Goal: Transaction & Acquisition: Purchase product/service

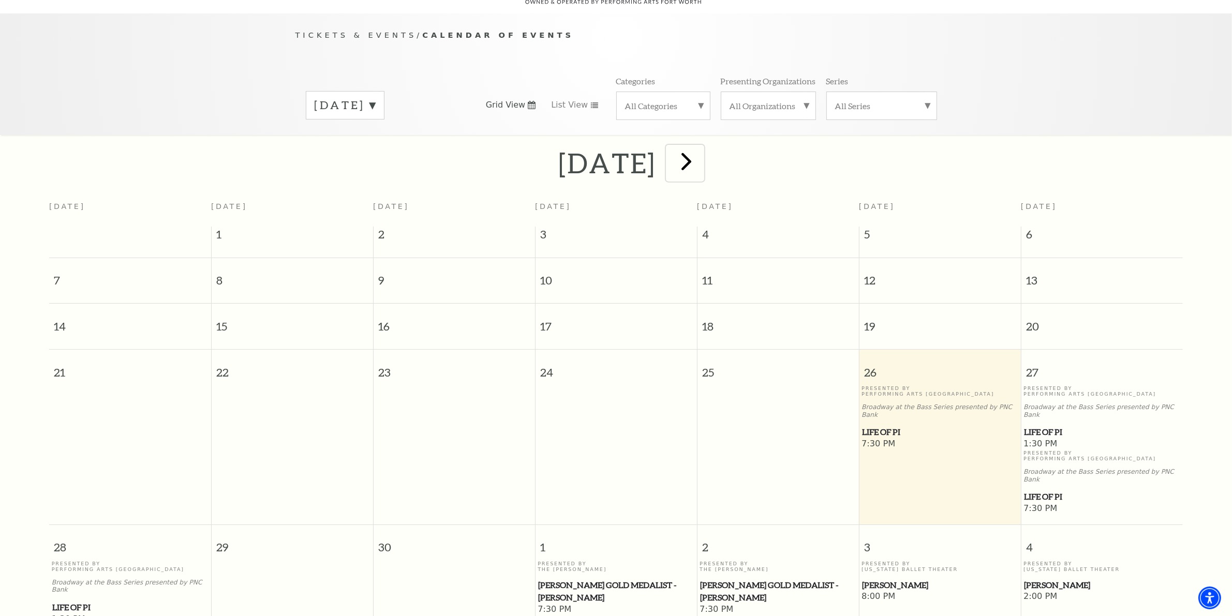
click at [701, 150] on span "next" at bounding box center [687, 161] width 30 height 30
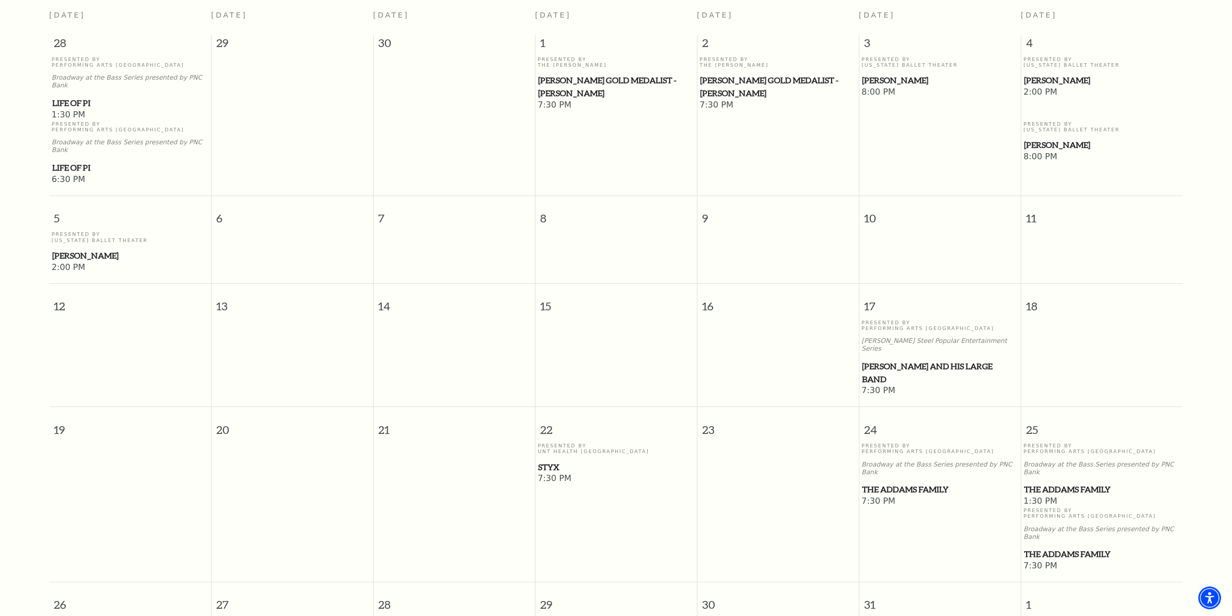
scroll to position [415, 0]
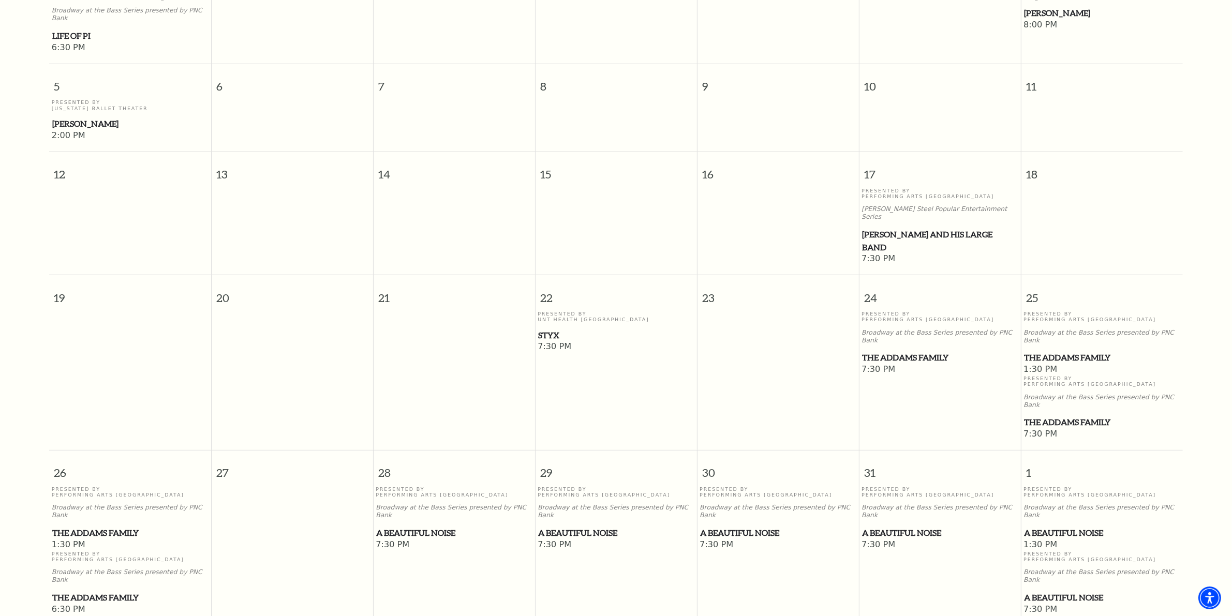
click at [894, 228] on span "Lyle Lovett and his Large Band" at bounding box center [940, 240] width 156 height 25
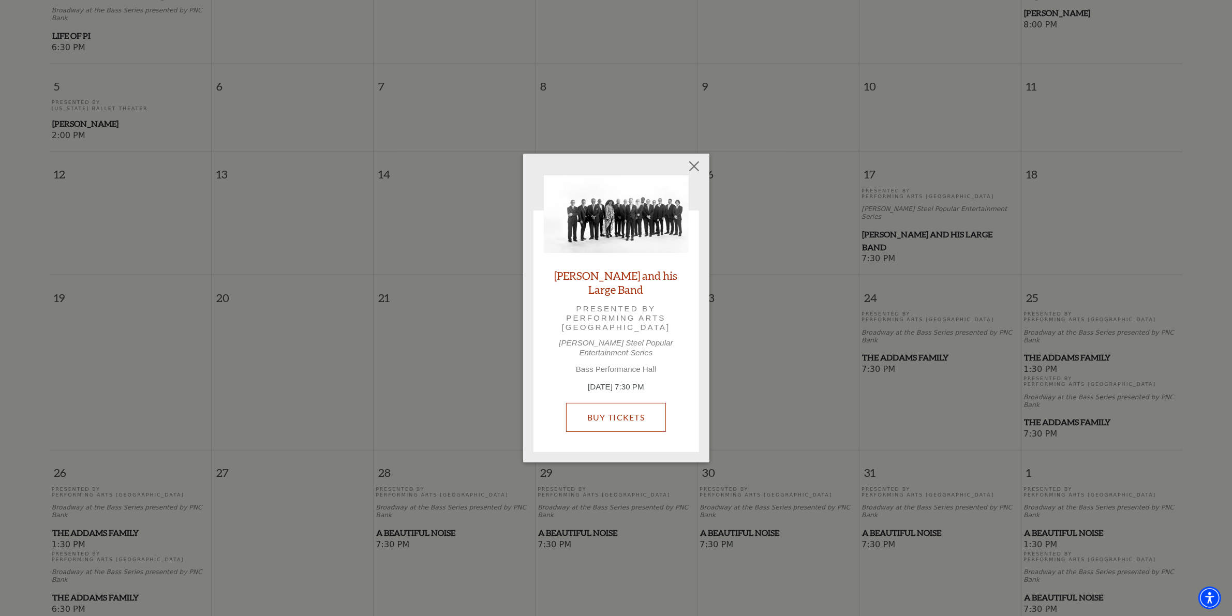
click at [610, 415] on link "Buy Tickets" at bounding box center [616, 417] width 100 height 29
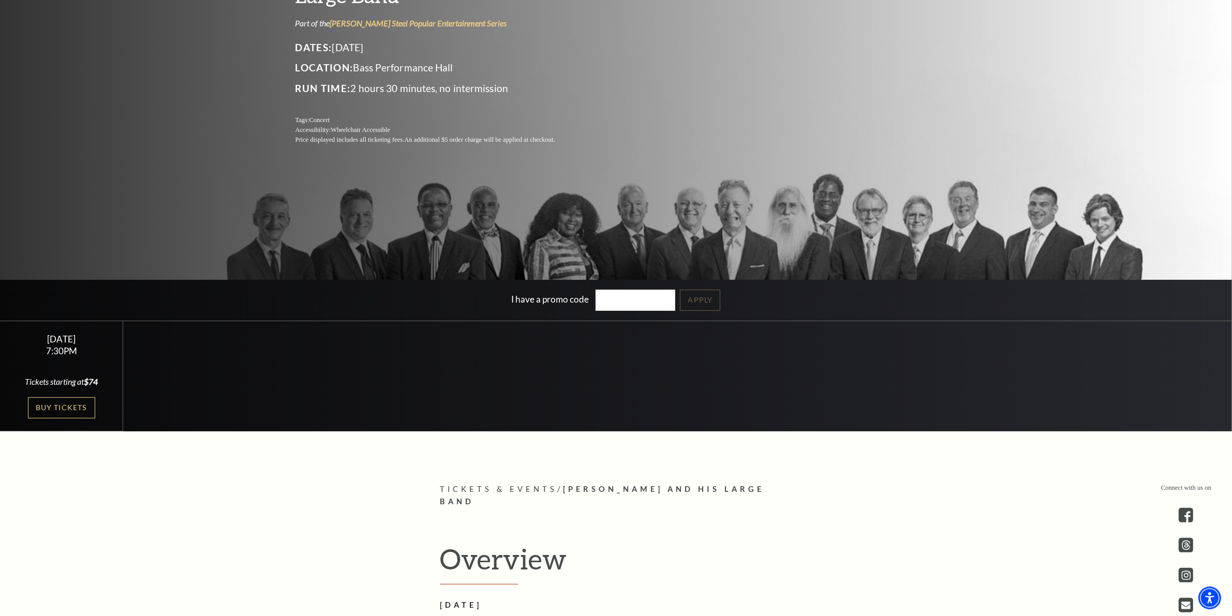
scroll to position [194, 0]
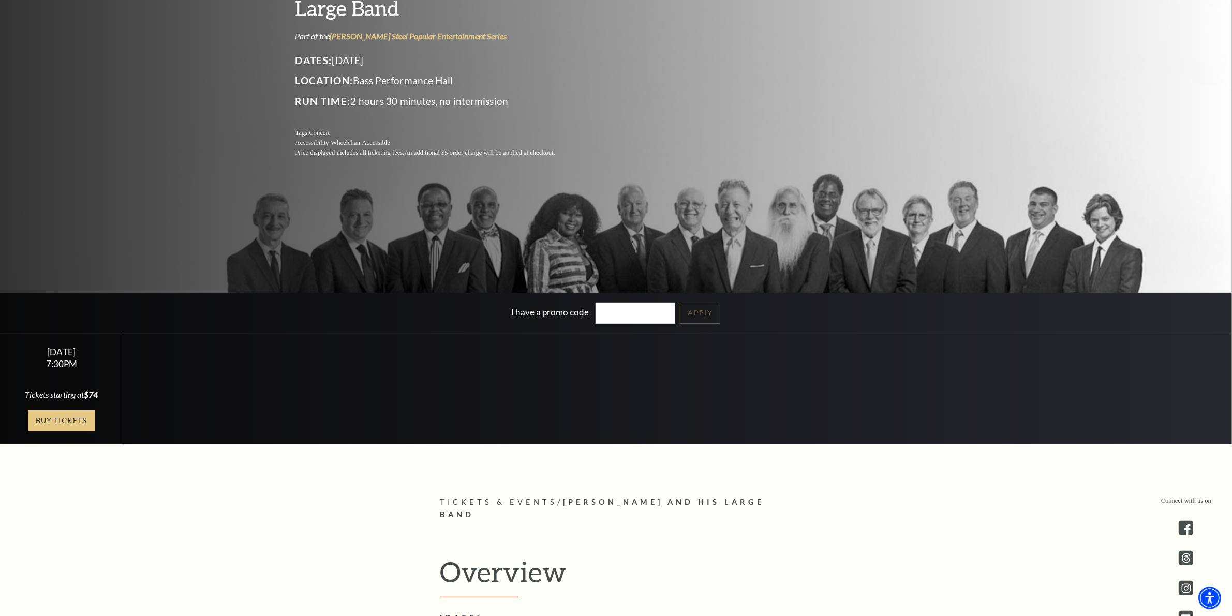
click at [60, 420] on link "Buy Tickets" at bounding box center [61, 420] width 67 height 21
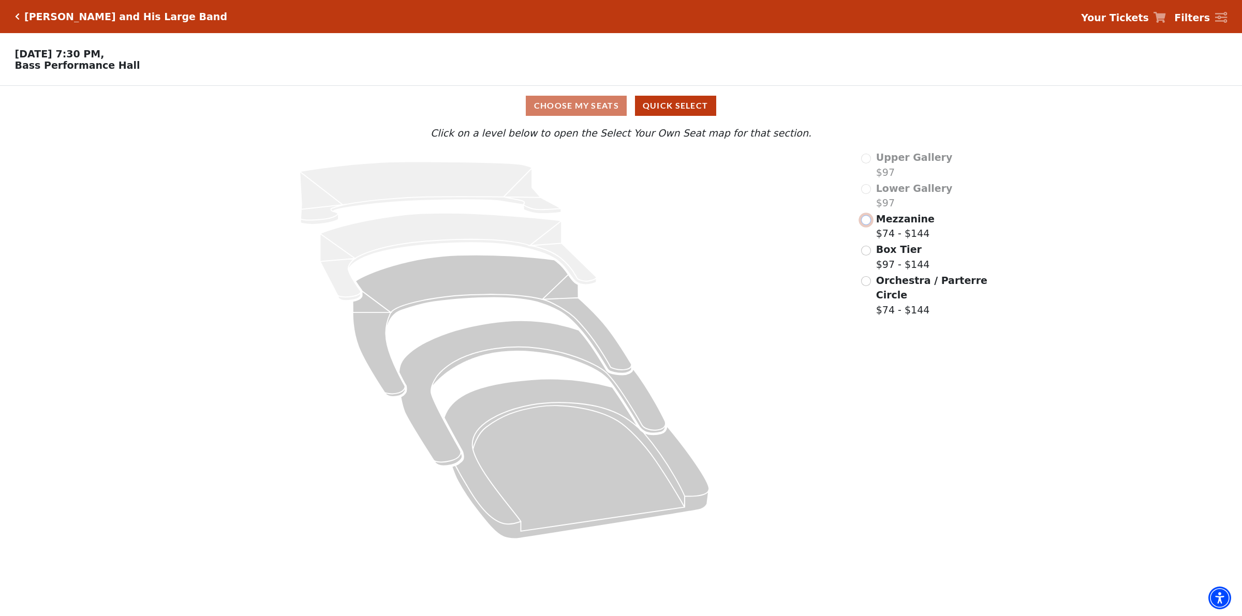
click at [866, 223] on input "Mezzanine$74 - $144\a" at bounding box center [866, 220] width 10 height 10
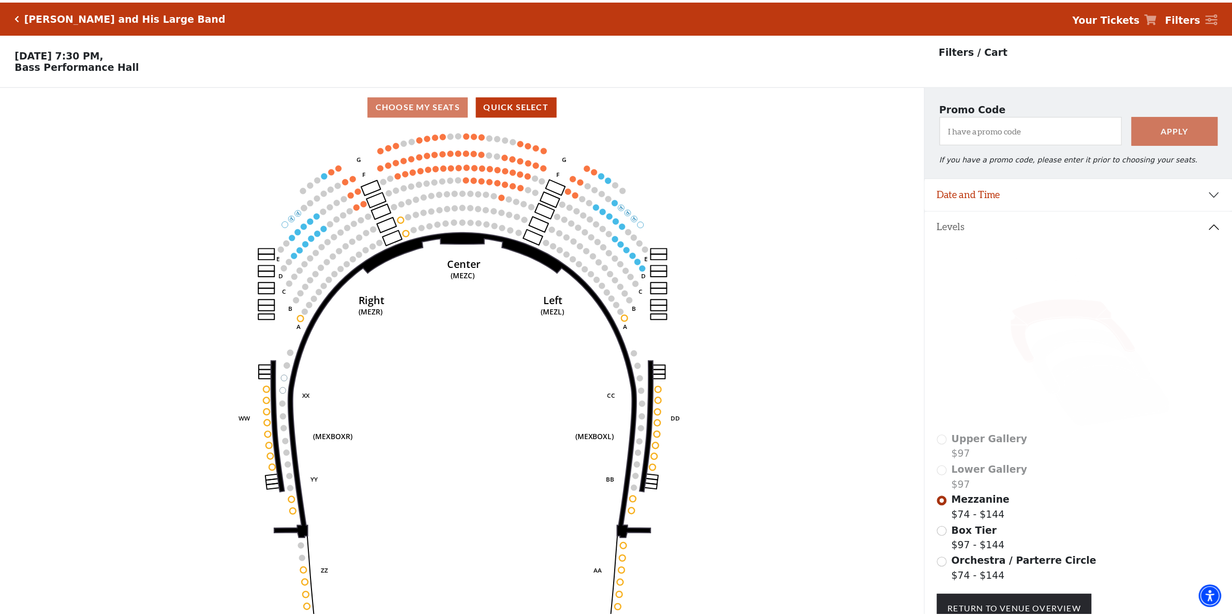
scroll to position [48, 0]
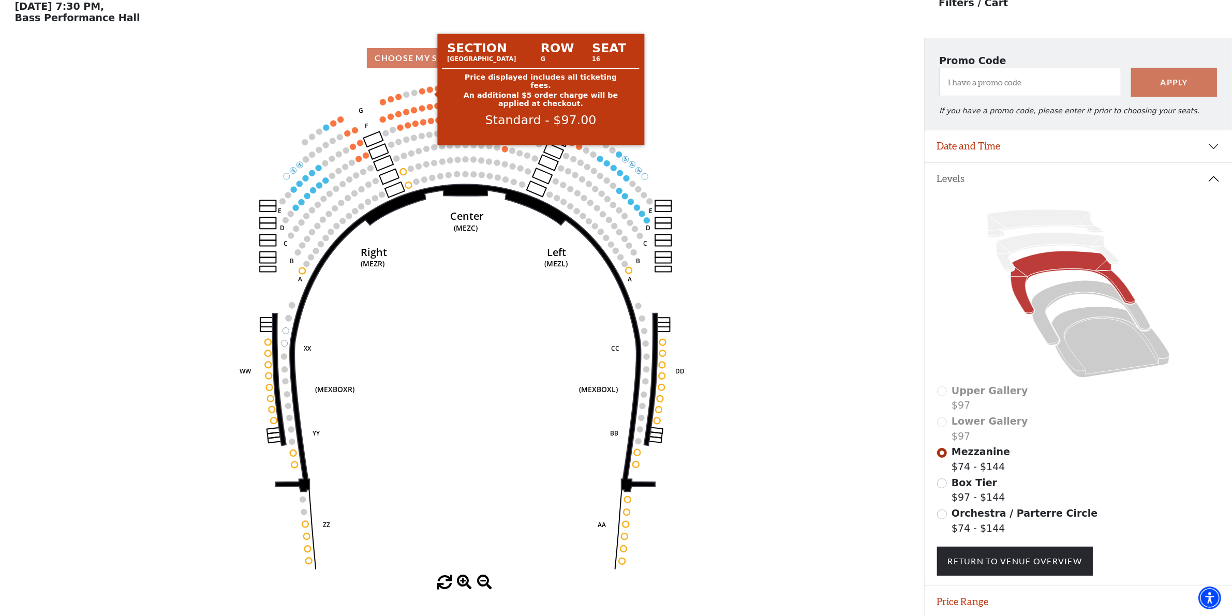
click at [429, 91] on circle at bounding box center [430, 89] width 6 height 6
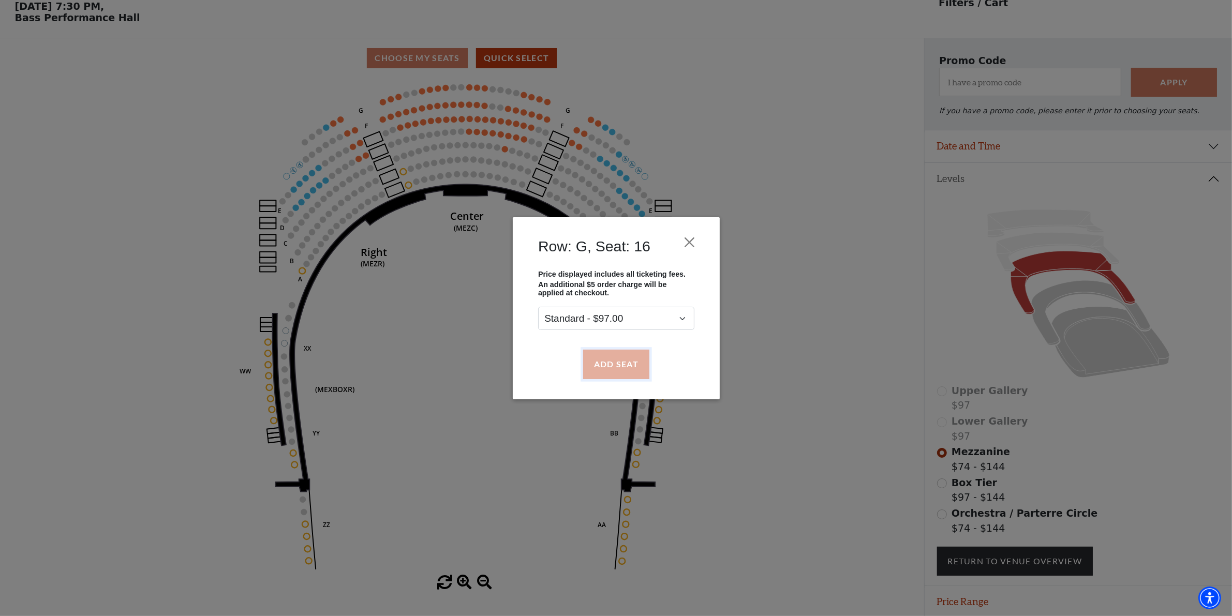
click at [614, 366] on button "Add Seat" at bounding box center [616, 364] width 66 height 29
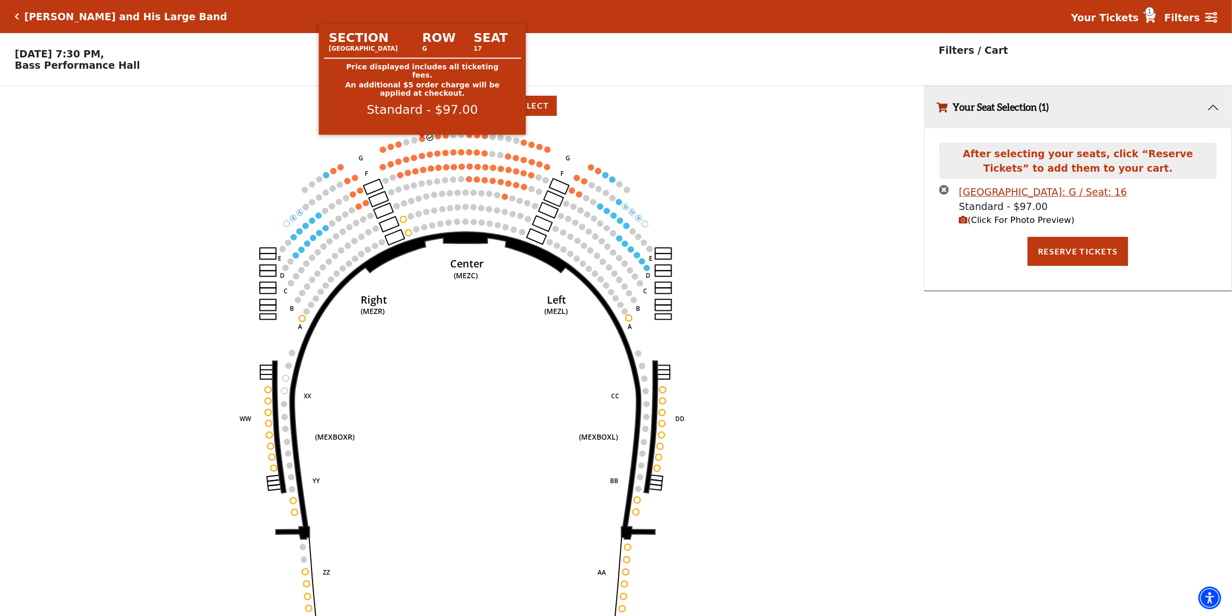
click at [422, 141] on circle at bounding box center [422, 139] width 6 height 6
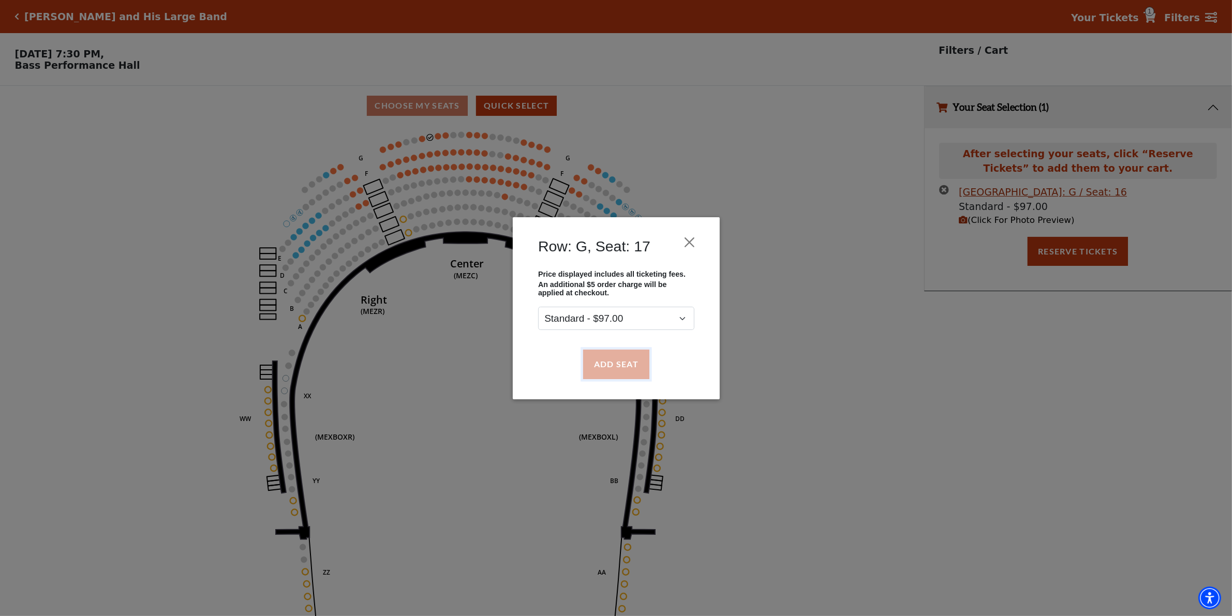
click at [619, 365] on button "Add Seat" at bounding box center [616, 364] width 66 height 29
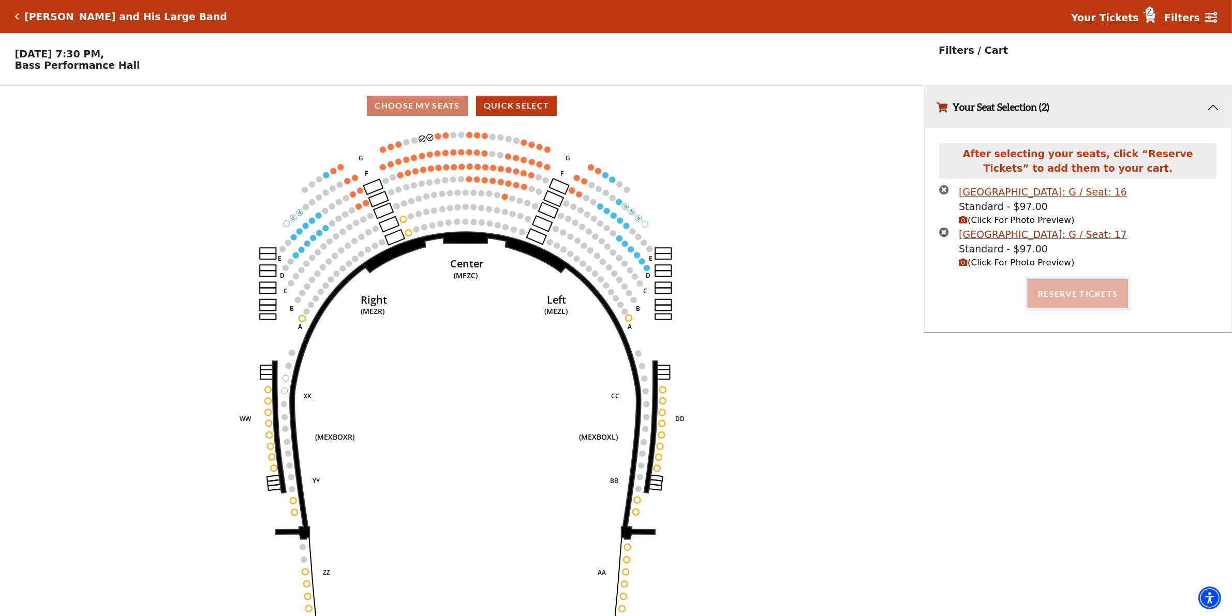
click at [1083, 304] on button "Reserve Tickets" at bounding box center [1078, 294] width 100 height 29
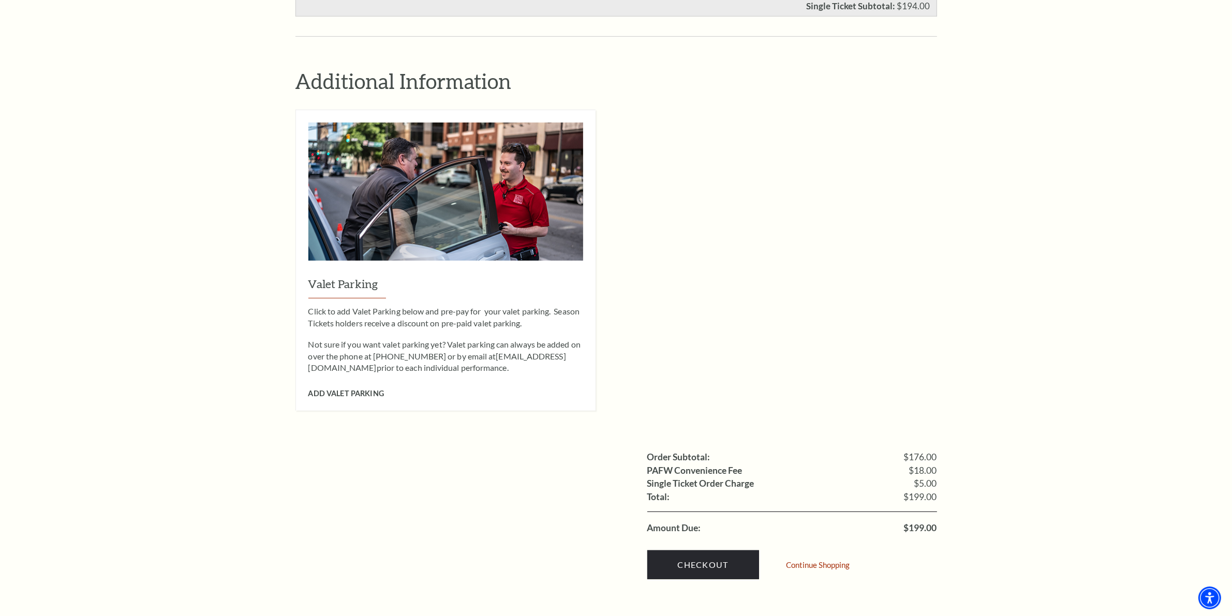
scroll to position [841, 0]
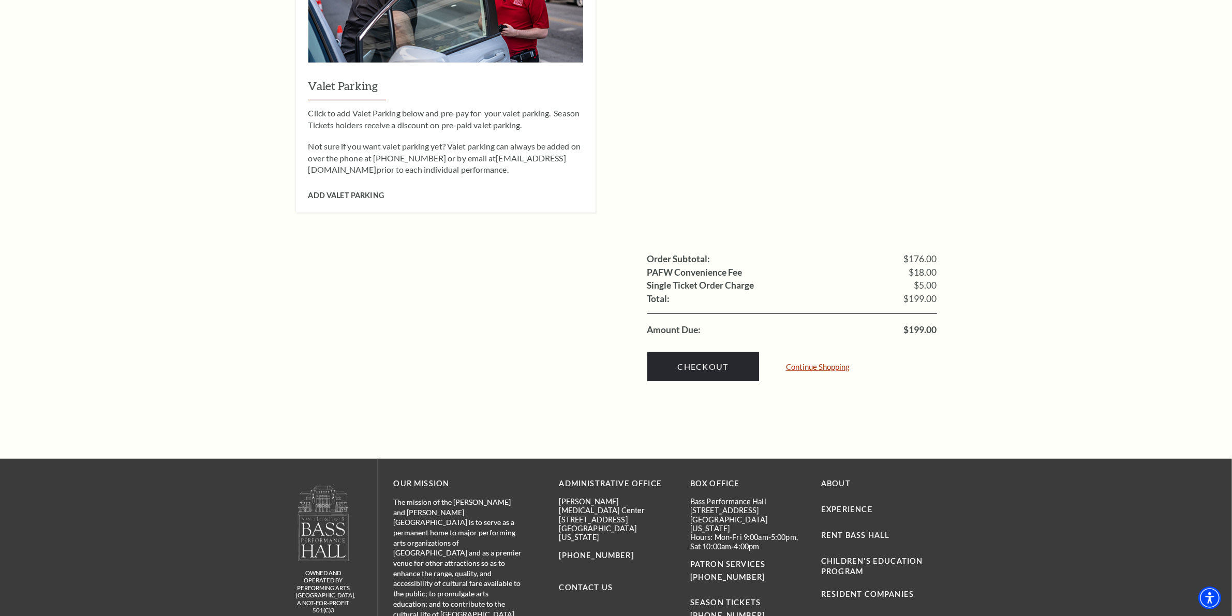
click at [830, 363] on link "Continue Shopping" at bounding box center [818, 367] width 64 height 8
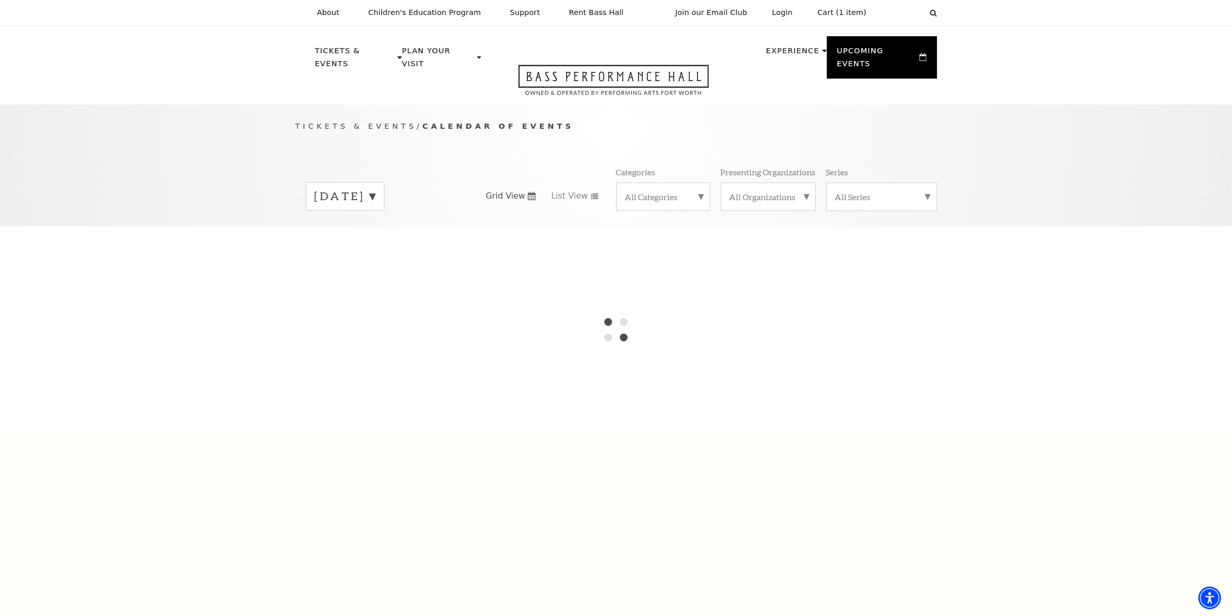
click at [376, 188] on label "September 2025" at bounding box center [345, 196] width 61 height 16
click at [376, 188] on label "September 2025" at bounding box center [345, 197] width 61 height 19
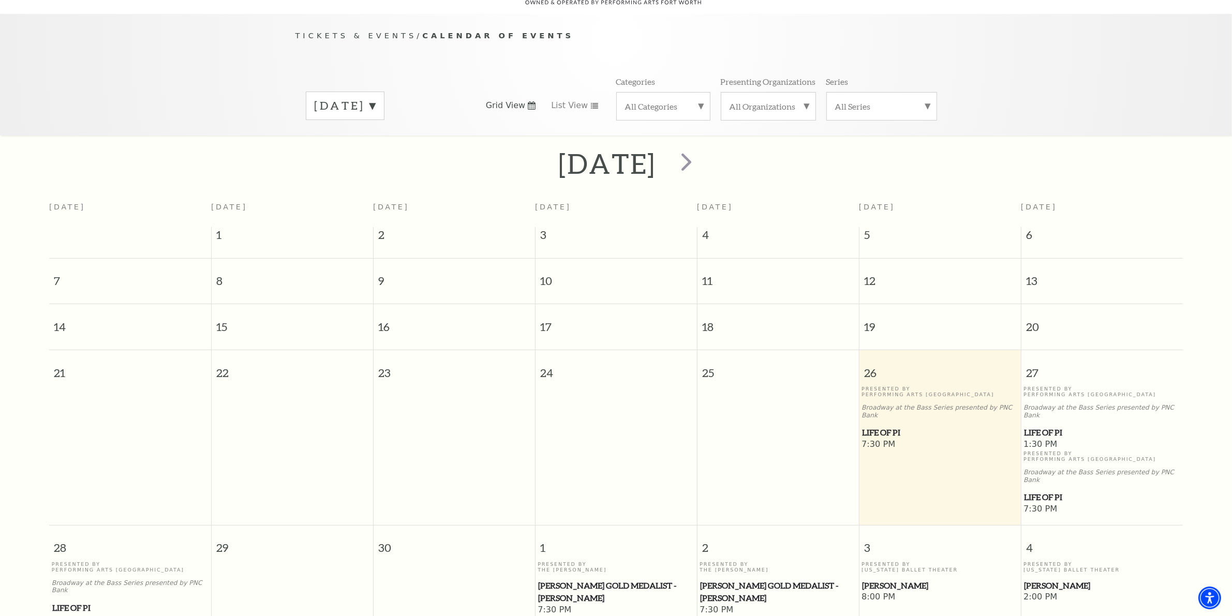
scroll to position [91, 0]
click at [376, 97] on label "September 2025" at bounding box center [345, 105] width 61 height 16
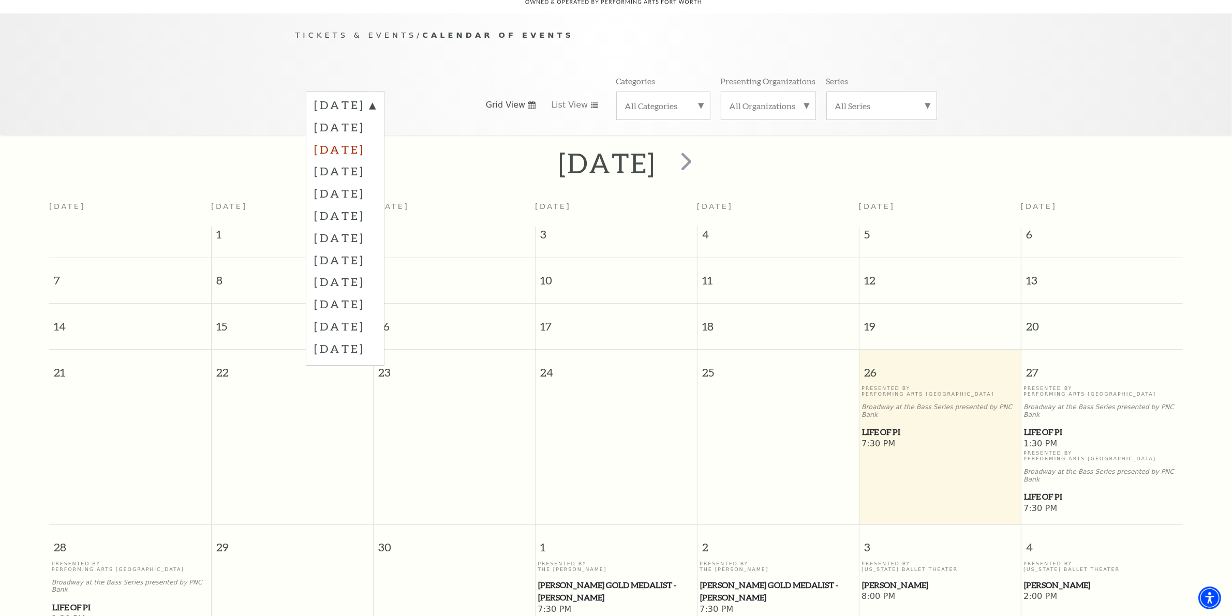
click at [376, 138] on label "November 2025" at bounding box center [345, 149] width 61 height 22
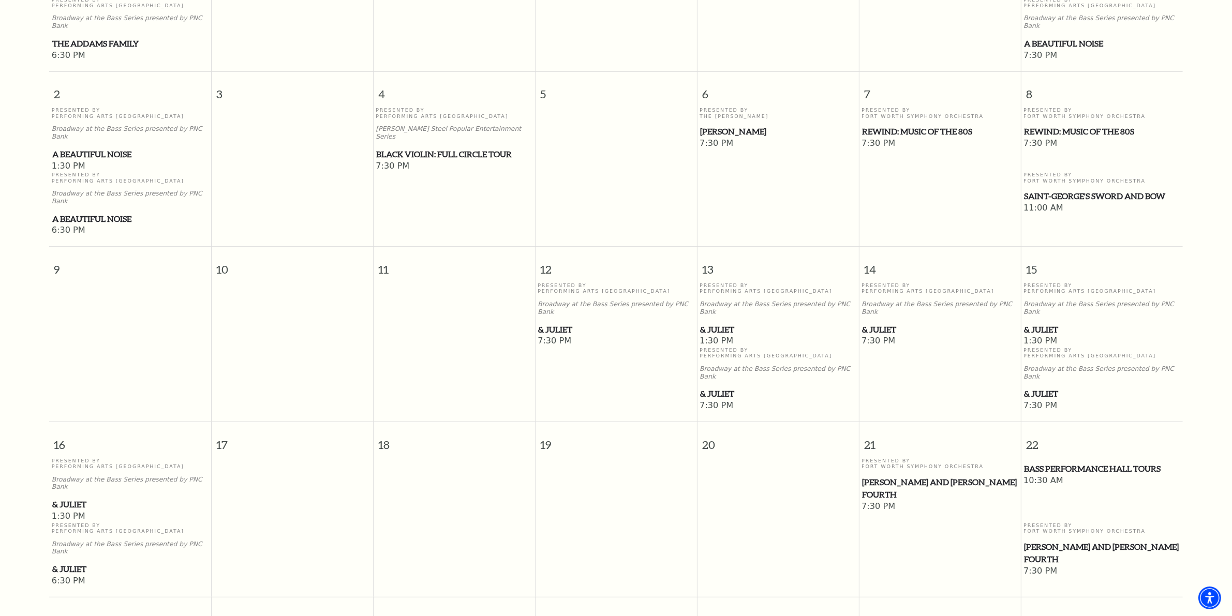
scroll to position [415, 0]
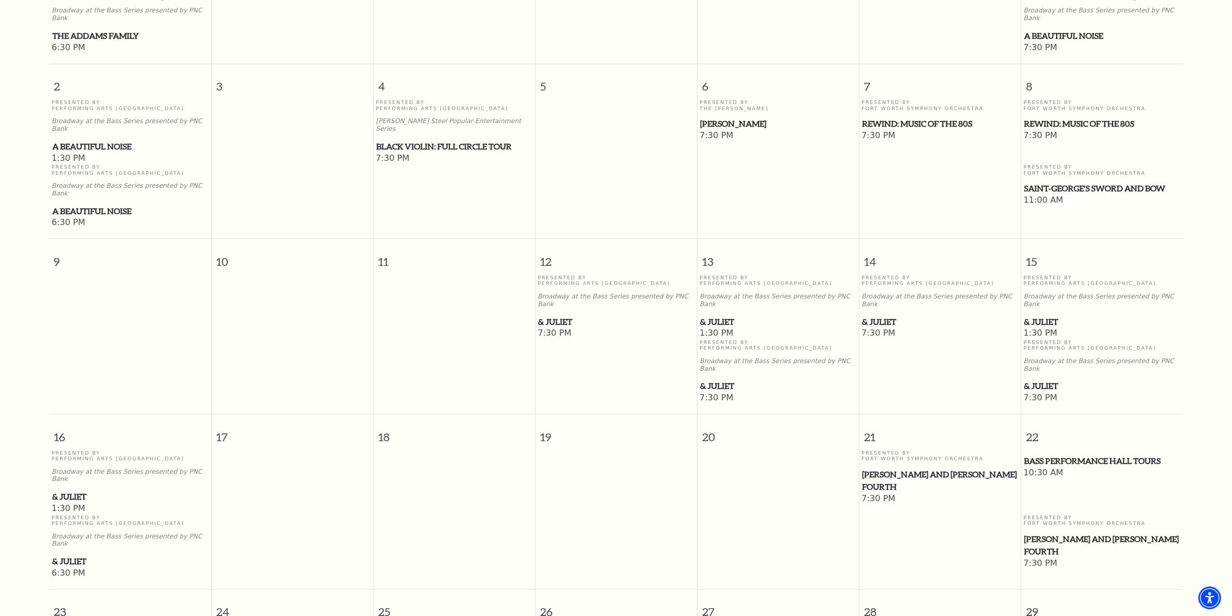
click at [881, 316] on span "& Juliet" at bounding box center [940, 322] width 156 height 13
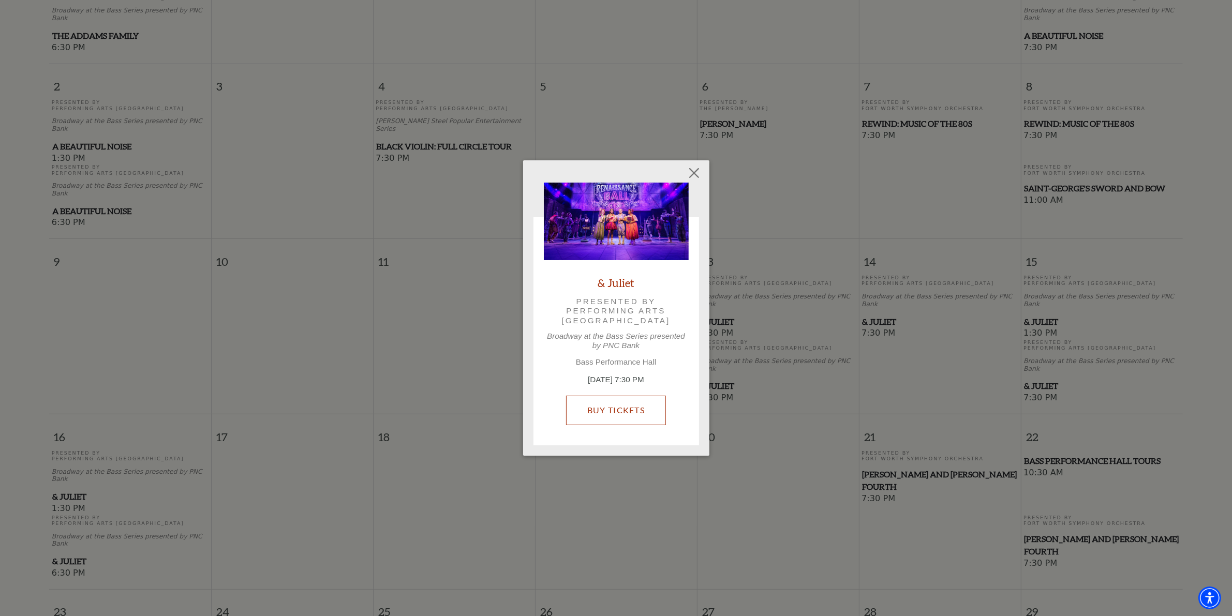
click at [624, 413] on link "Buy Tickets" at bounding box center [616, 410] width 100 height 29
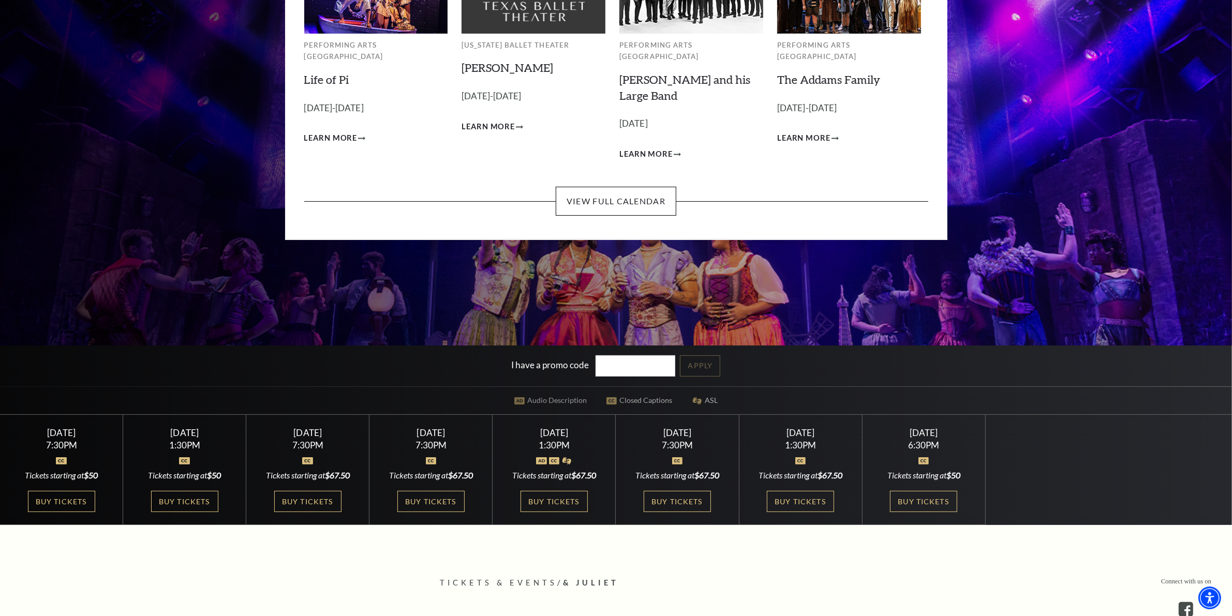
scroll to position [323, 0]
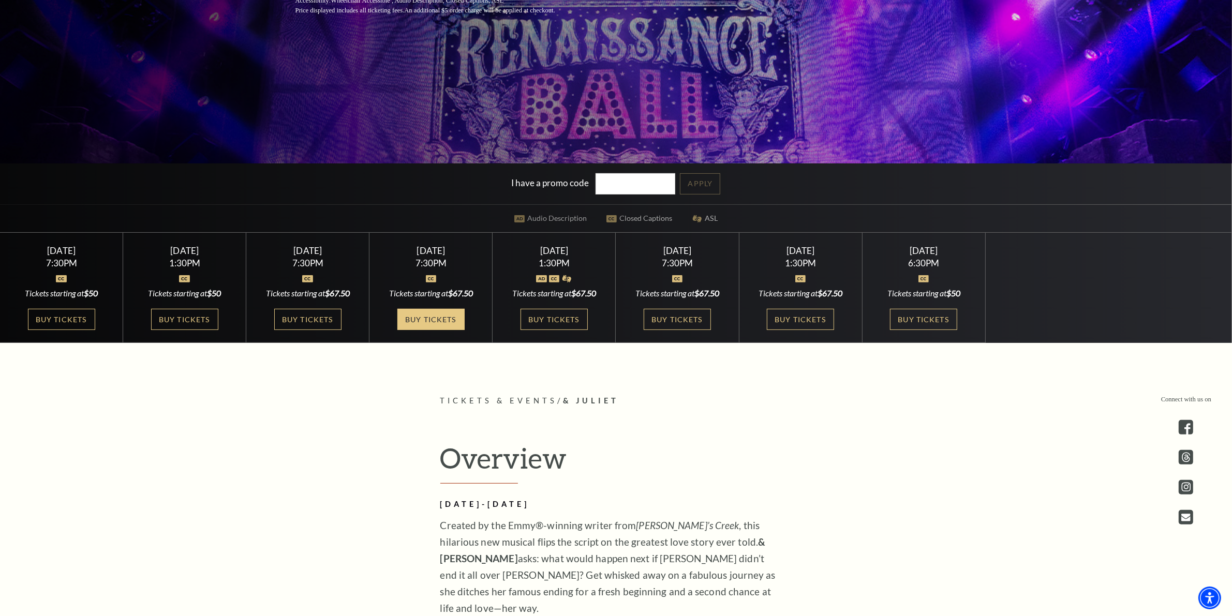
click at [433, 322] on link "Buy Tickets" at bounding box center [431, 319] width 67 height 21
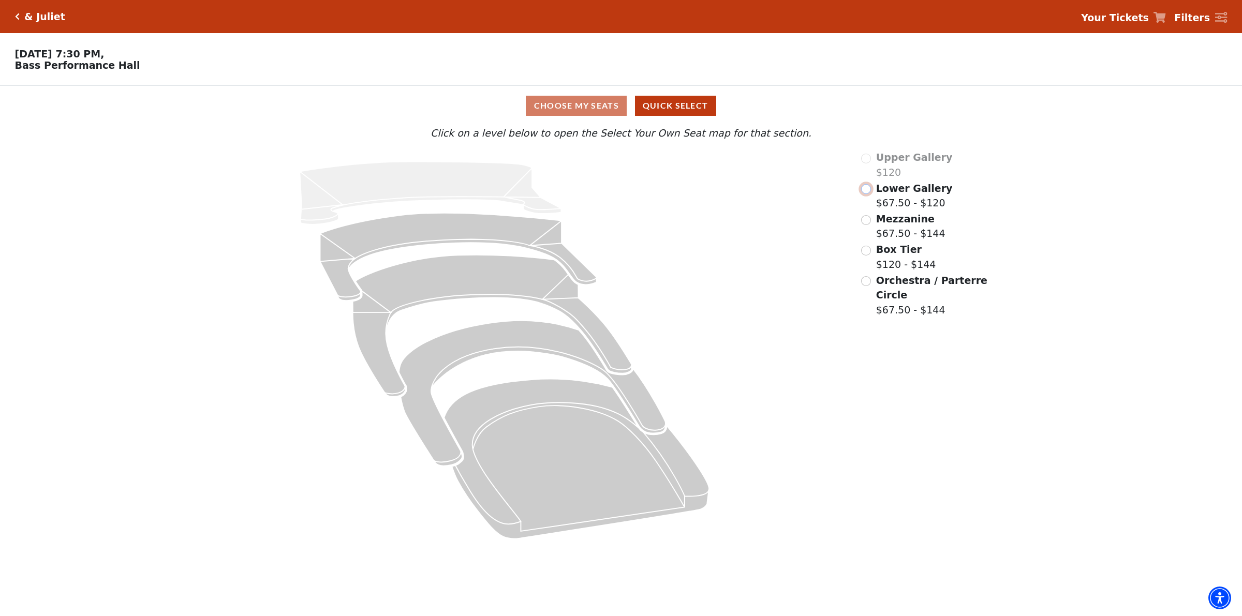
click at [868, 193] on input "Lower Gallery$67.50 - $120\a" at bounding box center [866, 189] width 10 height 10
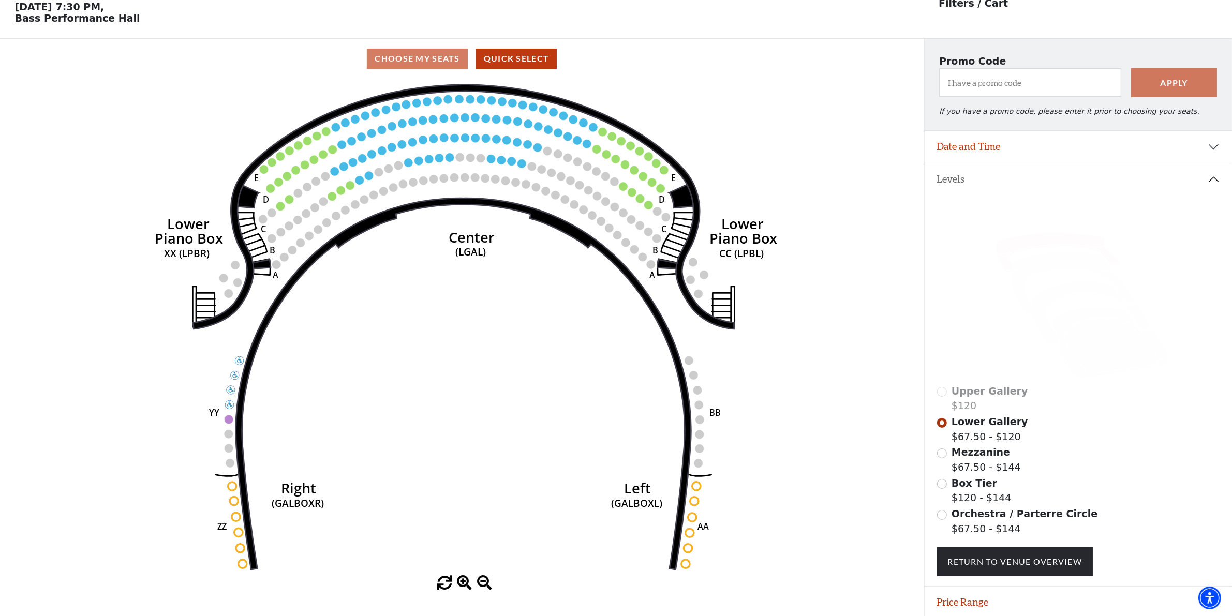
scroll to position [48, 0]
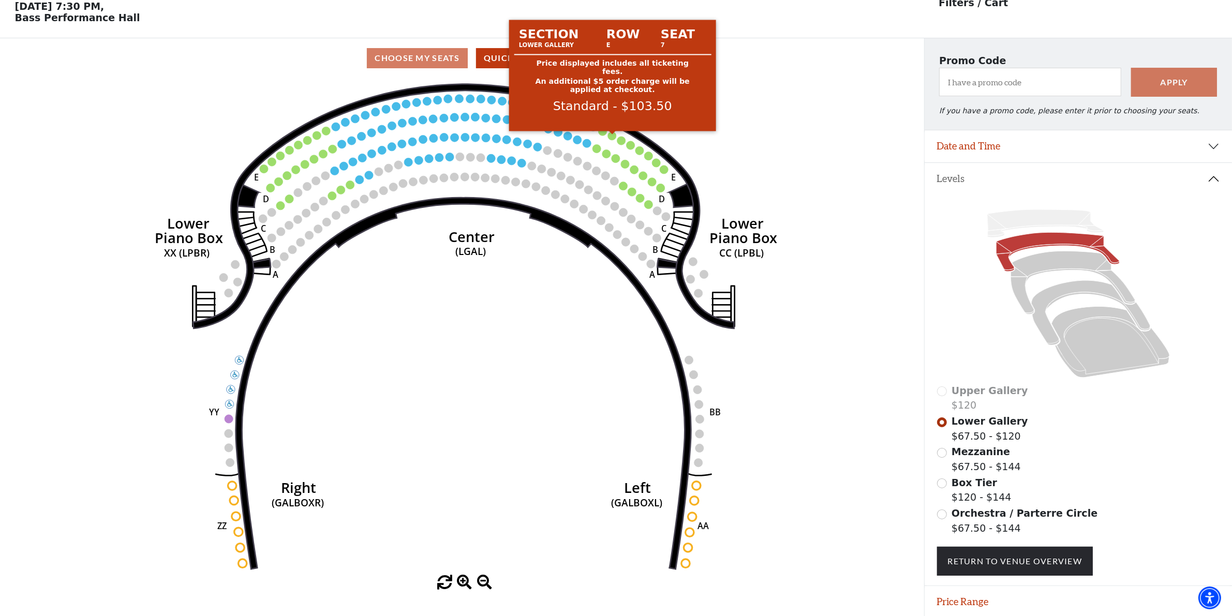
click at [613, 140] on circle at bounding box center [612, 135] width 8 height 8
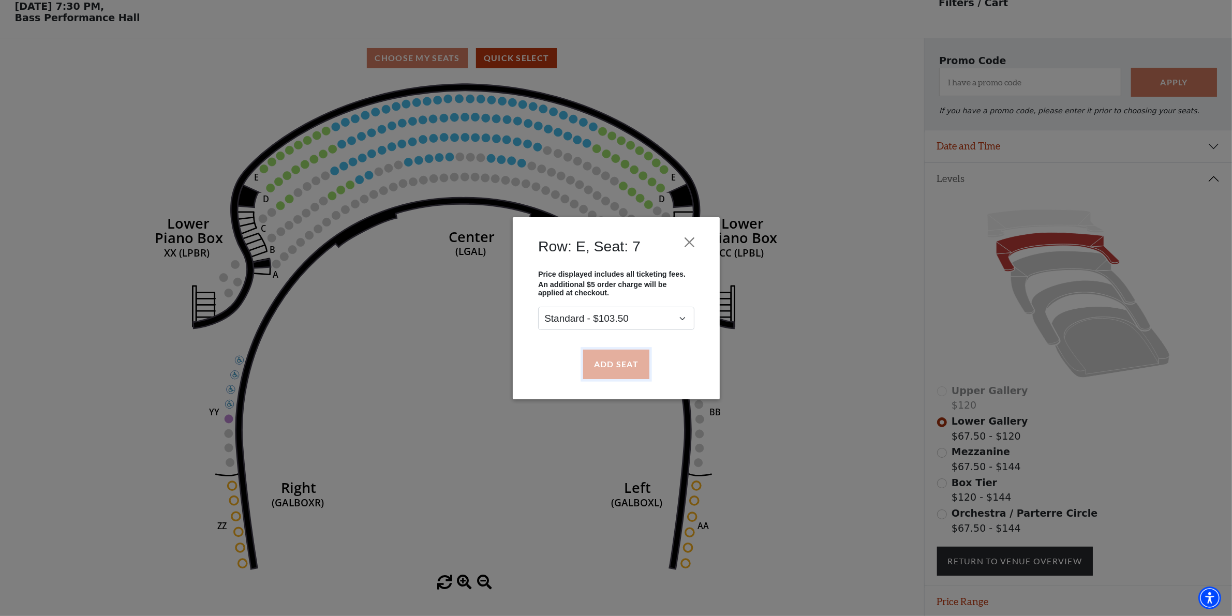
click at [619, 361] on button "Add Seat" at bounding box center [616, 364] width 66 height 29
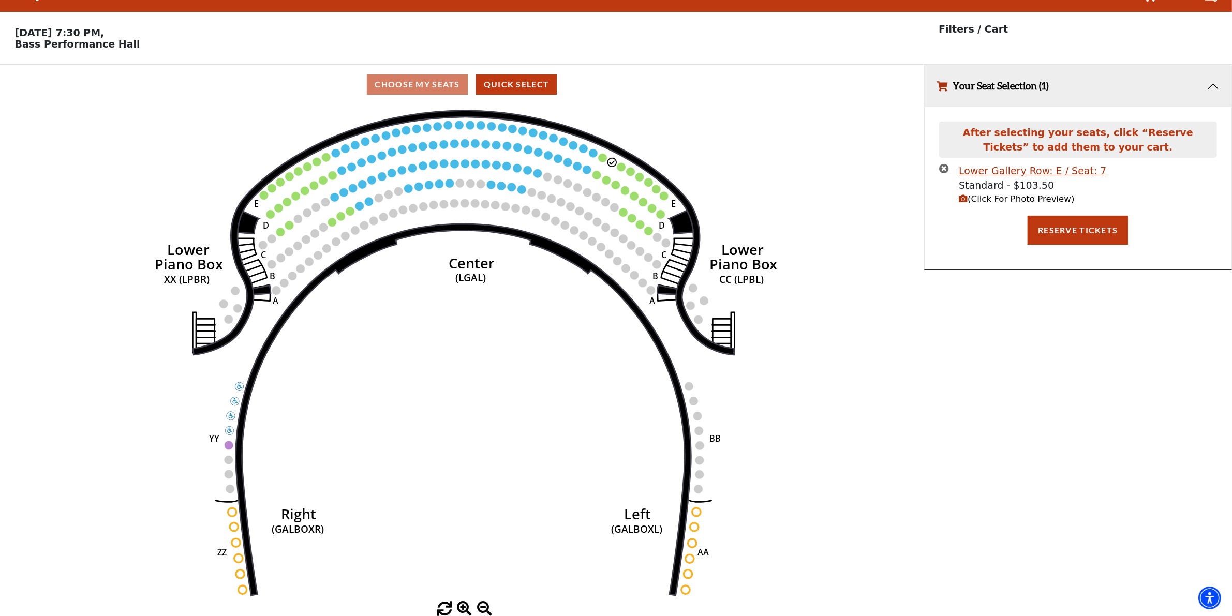
scroll to position [0, 0]
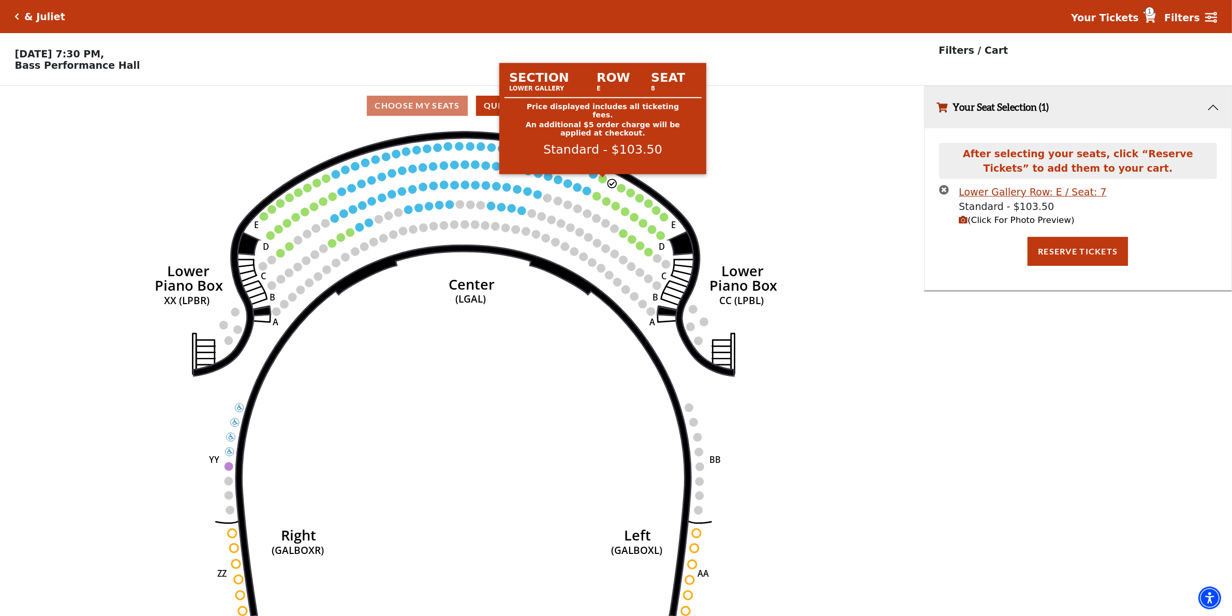
click at [601, 182] on circle at bounding box center [603, 179] width 8 height 8
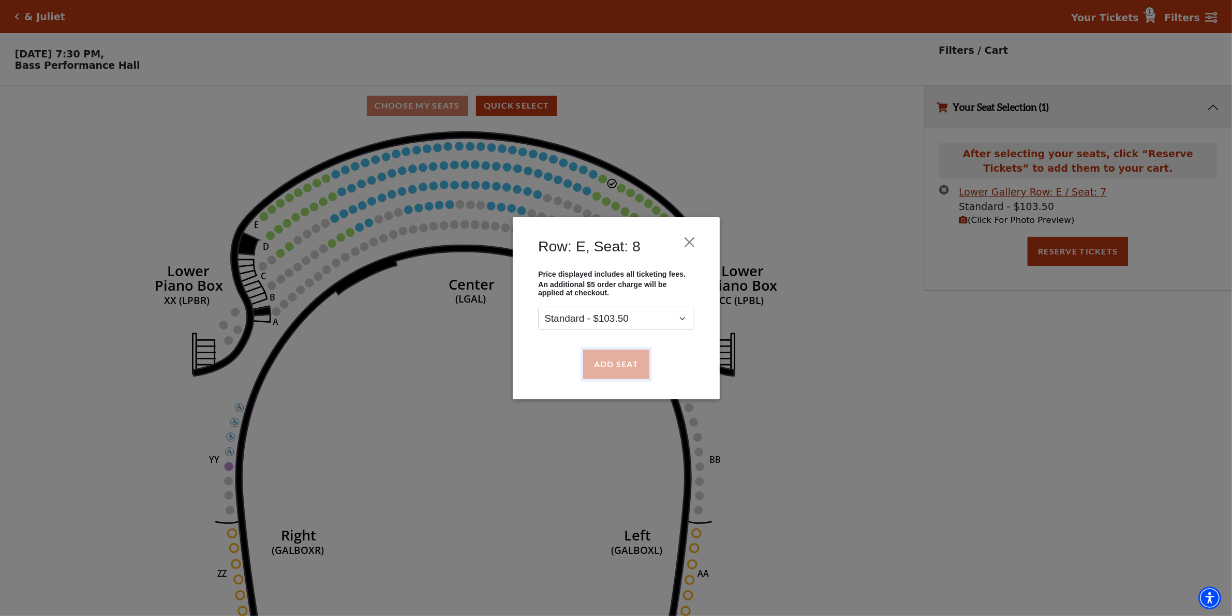
click at [612, 370] on button "Add Seat" at bounding box center [616, 364] width 66 height 29
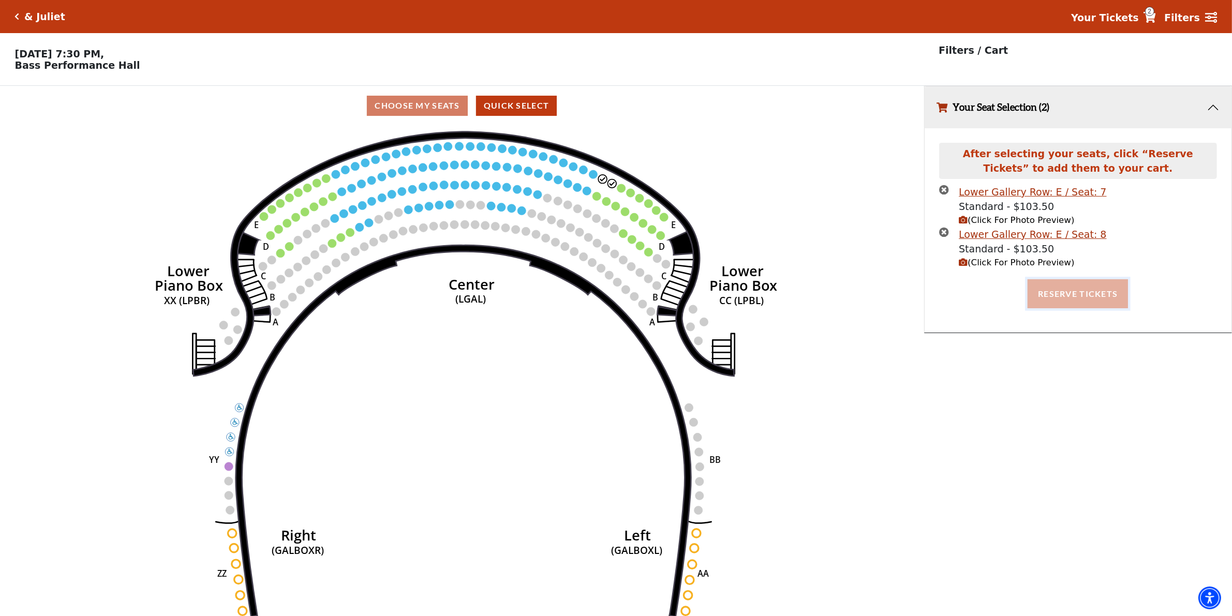
click at [1086, 296] on button "Reserve Tickets" at bounding box center [1078, 294] width 100 height 29
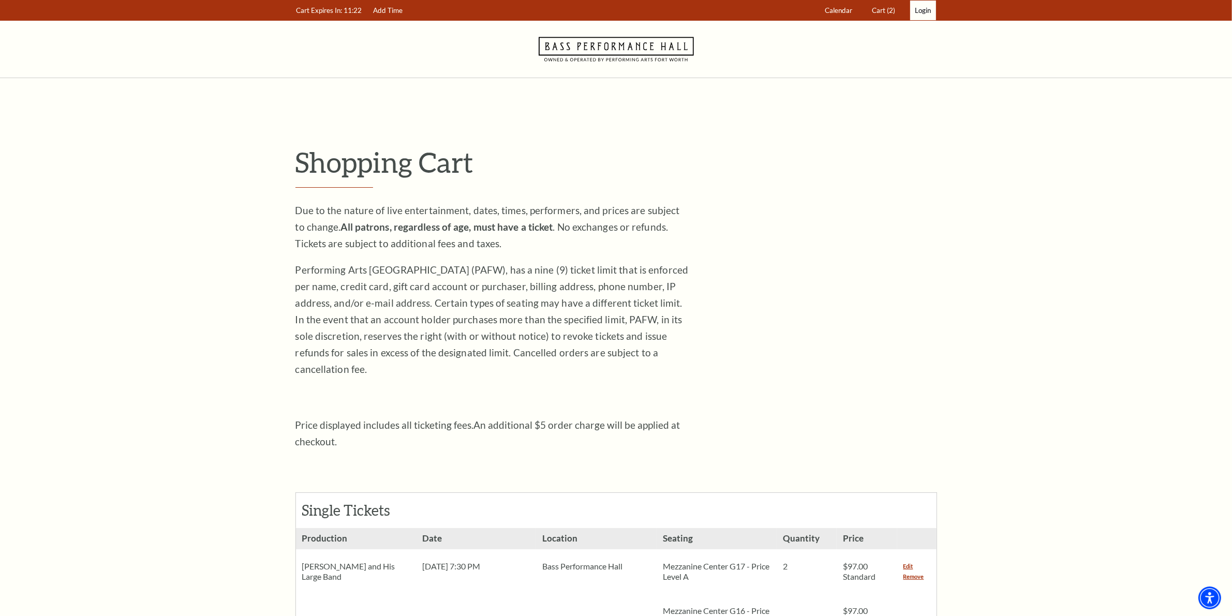
click at [920, 10] on span "Login" at bounding box center [924, 10] width 16 height 8
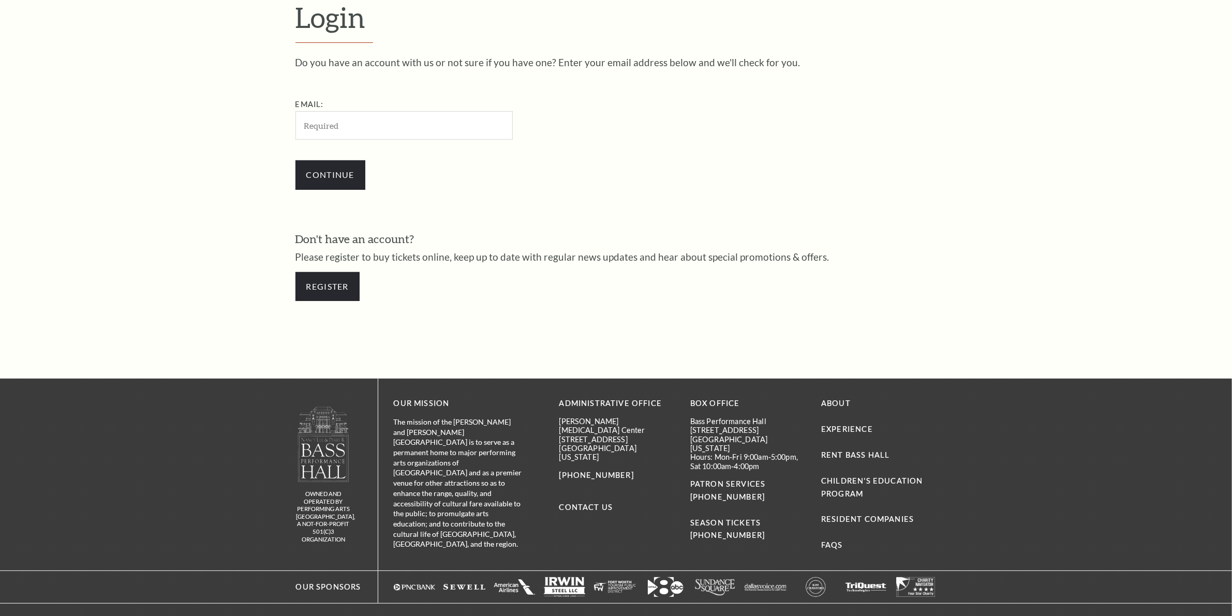
scroll to position [395, 0]
click at [332, 287] on link "Register" at bounding box center [328, 286] width 64 height 29
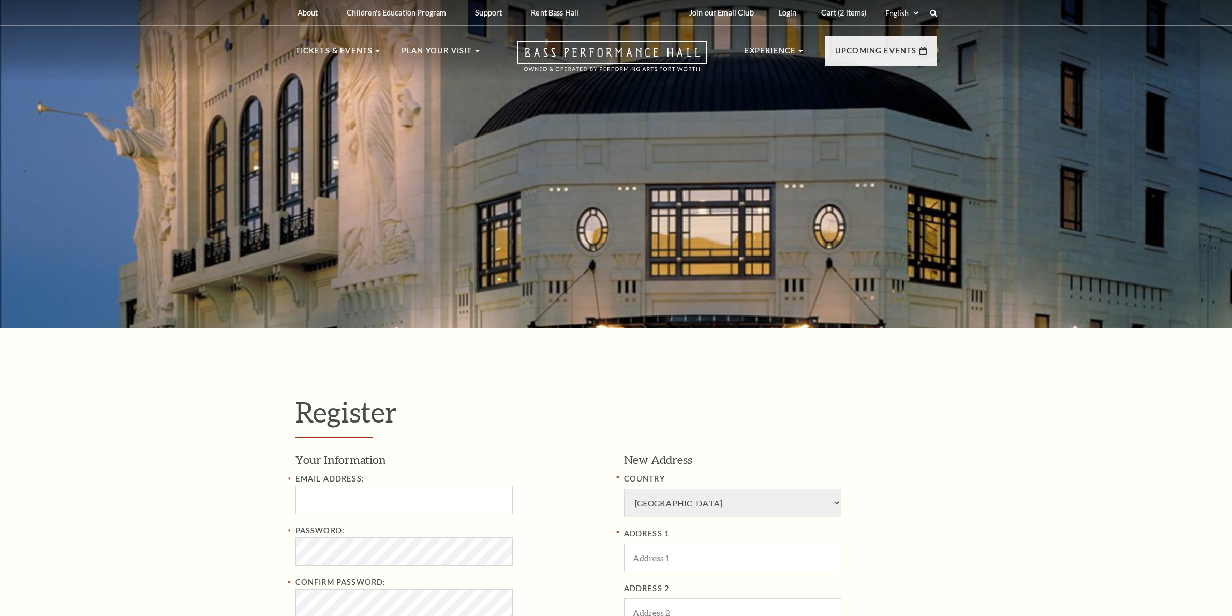
select select "1"
select select "TX"
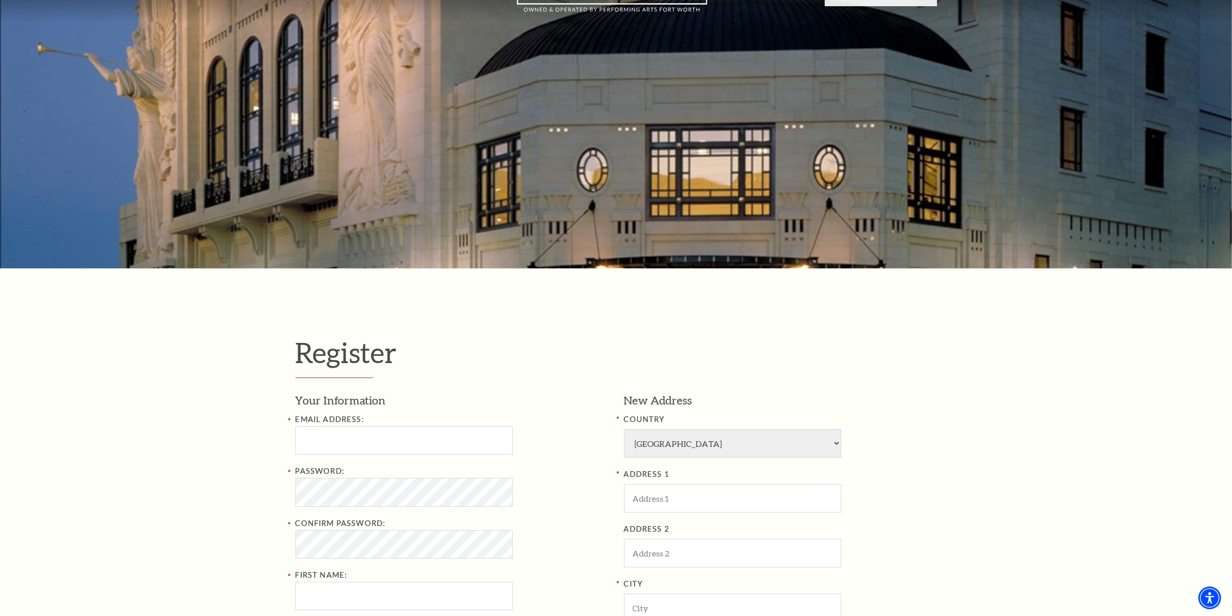
scroll to position [129, 0]
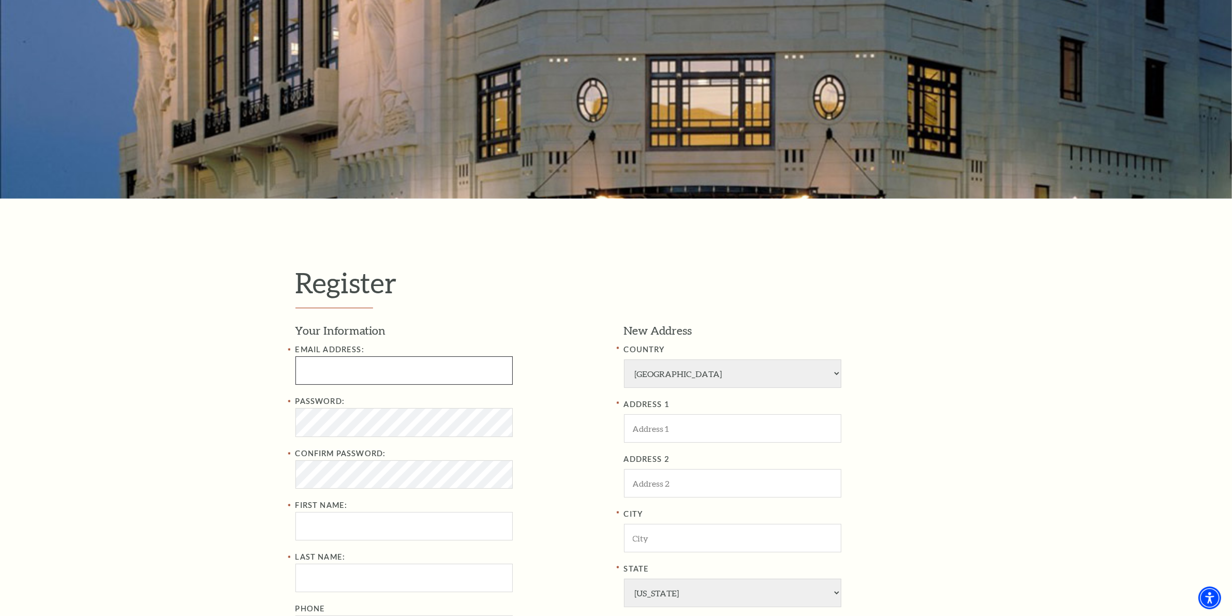
click at [355, 369] on input "Email Address:" at bounding box center [404, 371] width 217 height 28
paste input "kristophergreergeros58@hotmail.com"
type input "kristophergreergeros58@hotmail.com"
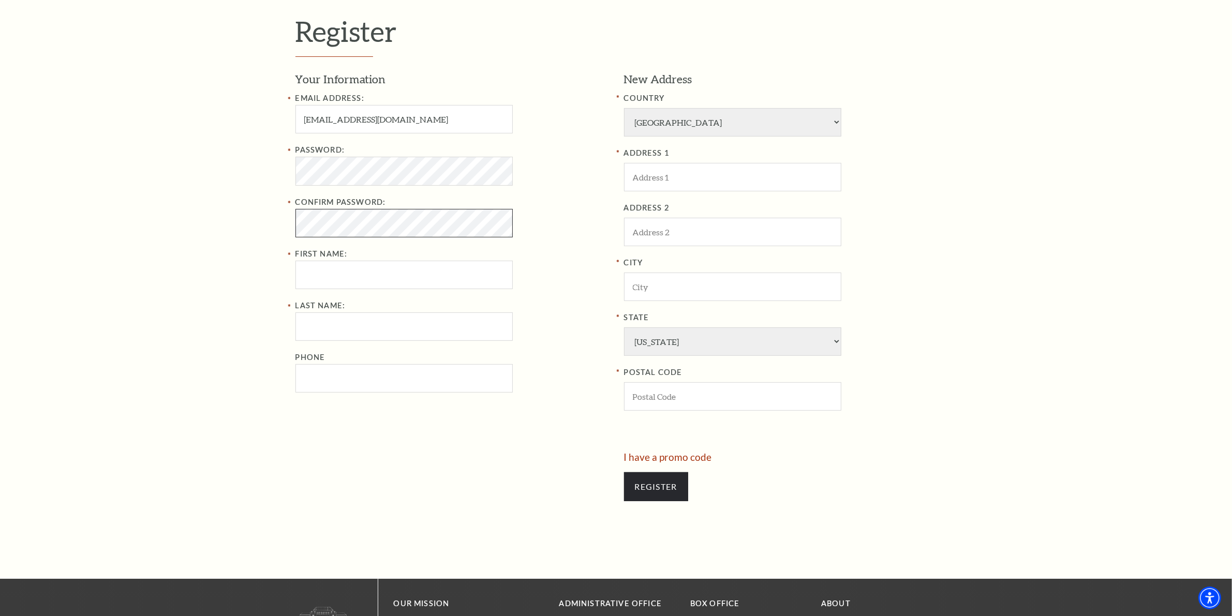
scroll to position [388, 0]
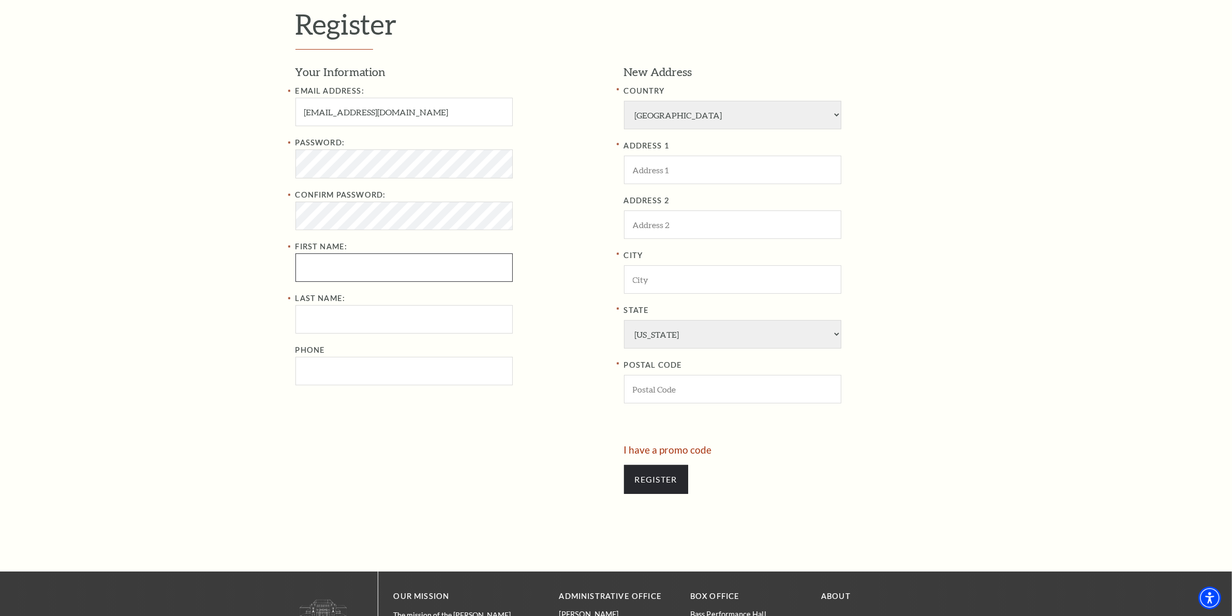
click at [336, 263] on input "First Name:" at bounding box center [404, 268] width 217 height 28
paste input "Kristopher Greer"
drag, startPoint x: 347, startPoint y: 269, endPoint x: 386, endPoint y: 267, distance: 38.4
click at [386, 267] on input "Kristopher Greer" at bounding box center [404, 268] width 217 height 28
type input "Kristopher"
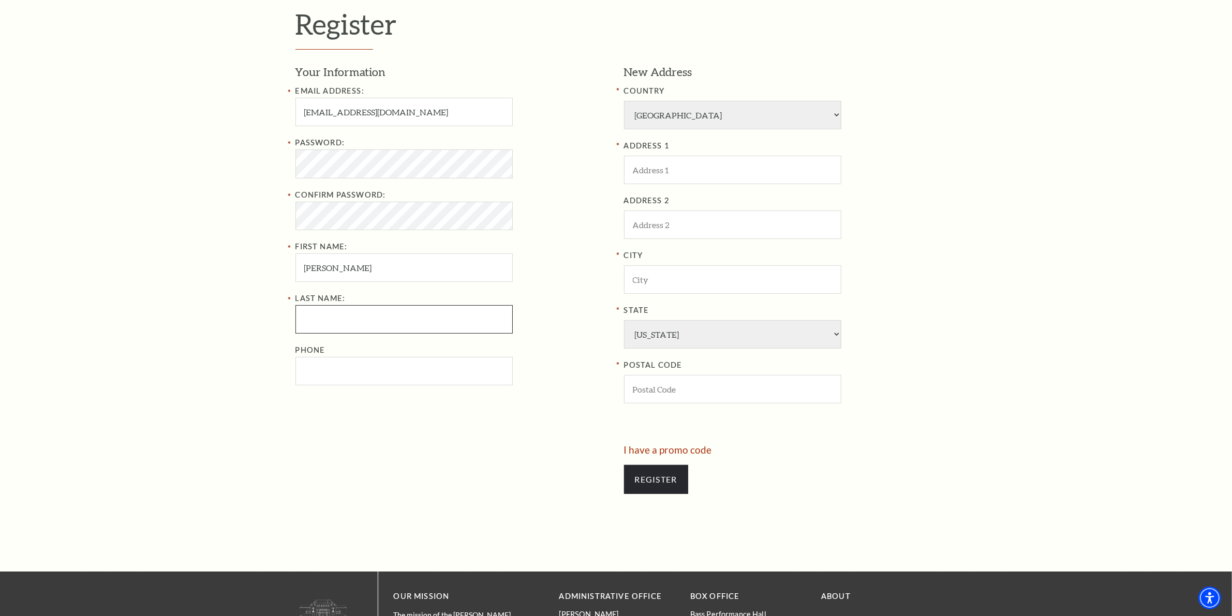
click at [358, 321] on input "Last Name:" at bounding box center [404, 319] width 217 height 28
paste input "Greer"
type input "Greer"
click at [345, 365] on input "Phone" at bounding box center [404, 371] width 217 height 28
paste input "8179215489"
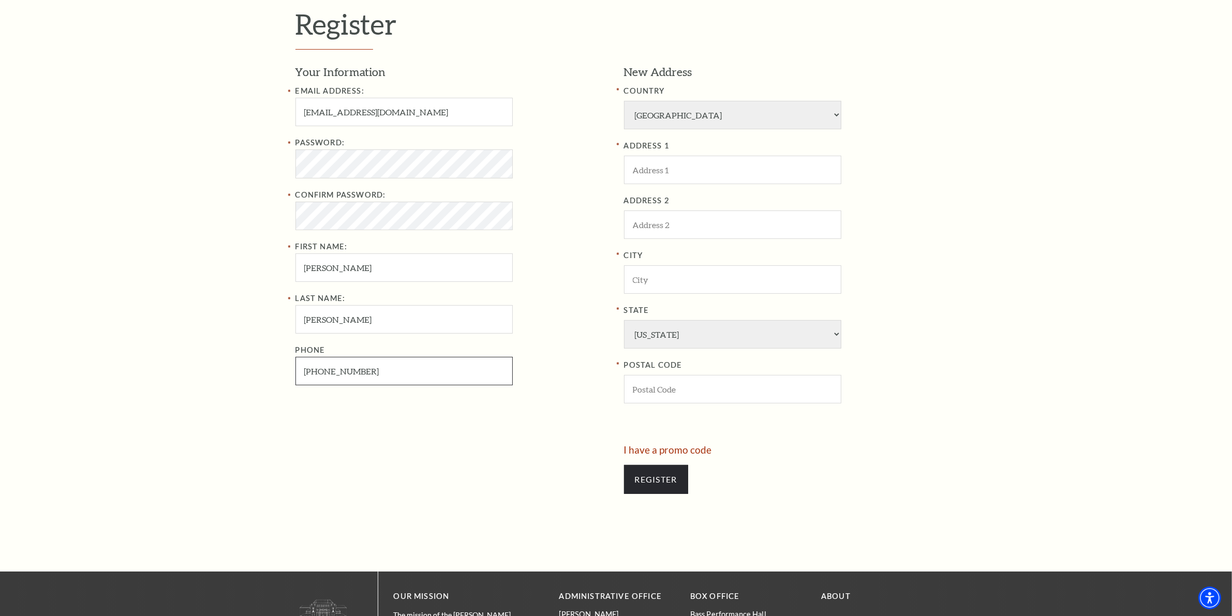
type input "817-921-5489"
click at [709, 177] on input "ADDRESS 1" at bounding box center [732, 170] width 217 height 28
paste input "2249 6th Ave"
type input "2249 6th Ave"
click at [726, 288] on input "City" at bounding box center [732, 280] width 217 height 28
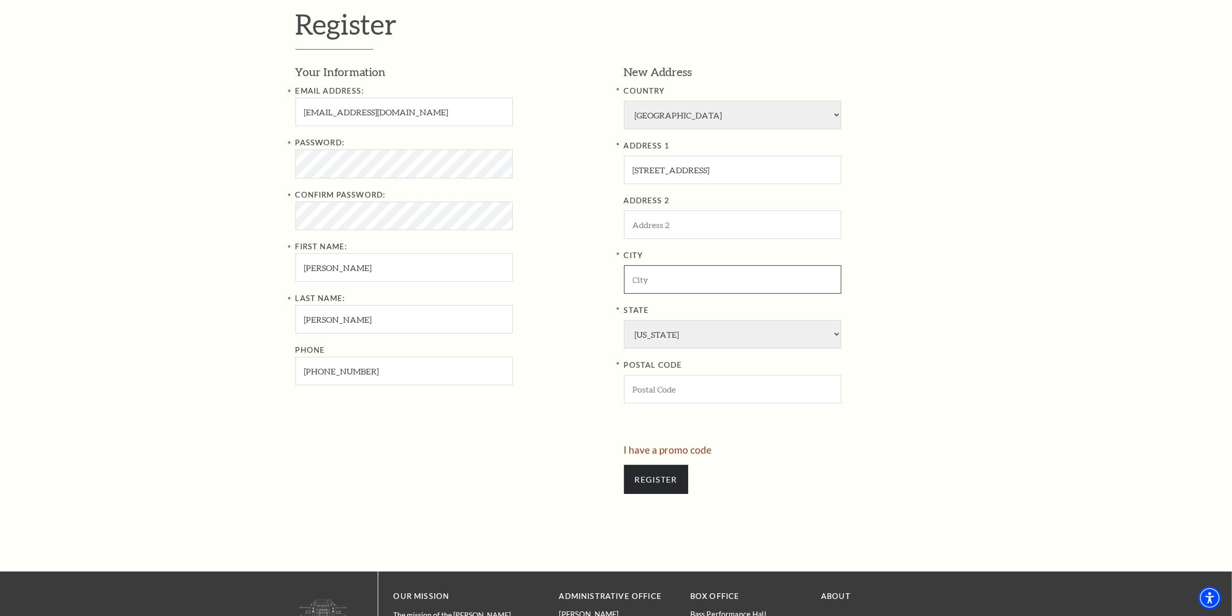
paste input "Fort Worth"
type input "Fort Worth"
click at [709, 382] on input "POSTAL CODE" at bounding box center [732, 389] width 217 height 28
paste input "76110"
type input "76110"
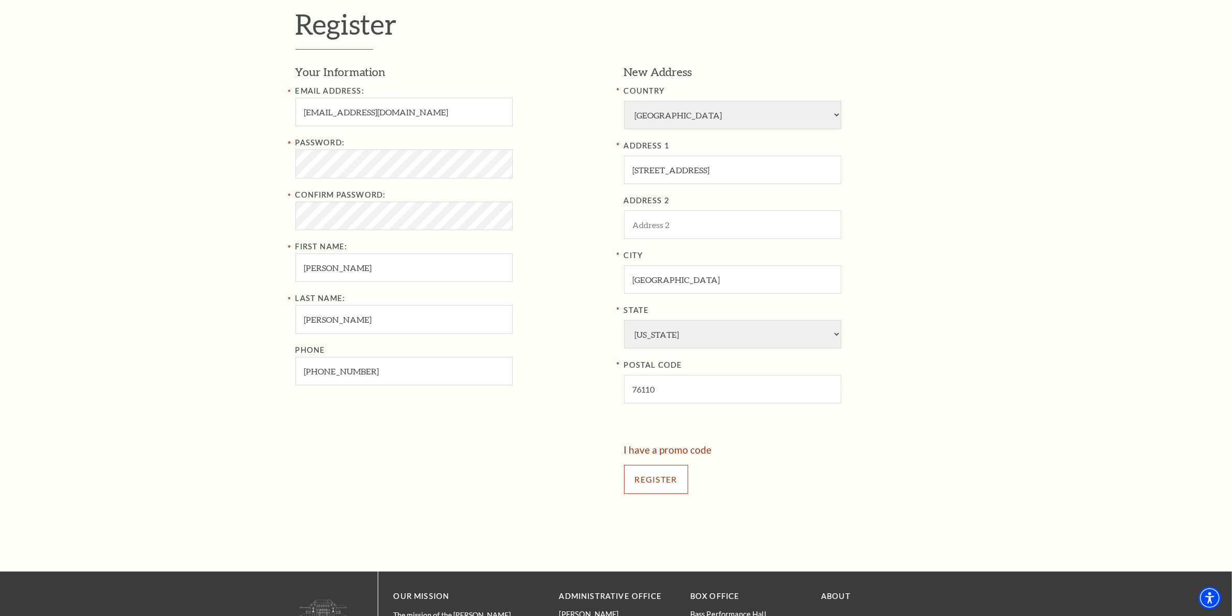
click at [663, 487] on input "Register" at bounding box center [656, 479] width 64 height 29
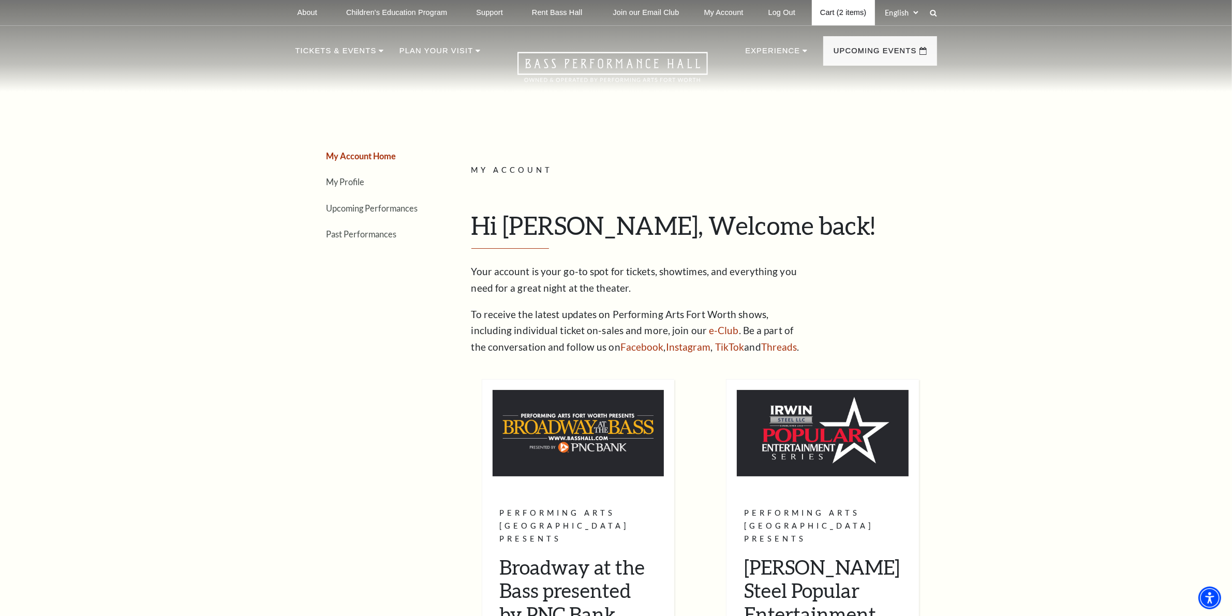
click at [836, 9] on link "Cart (2 items)" at bounding box center [843, 12] width 63 height 25
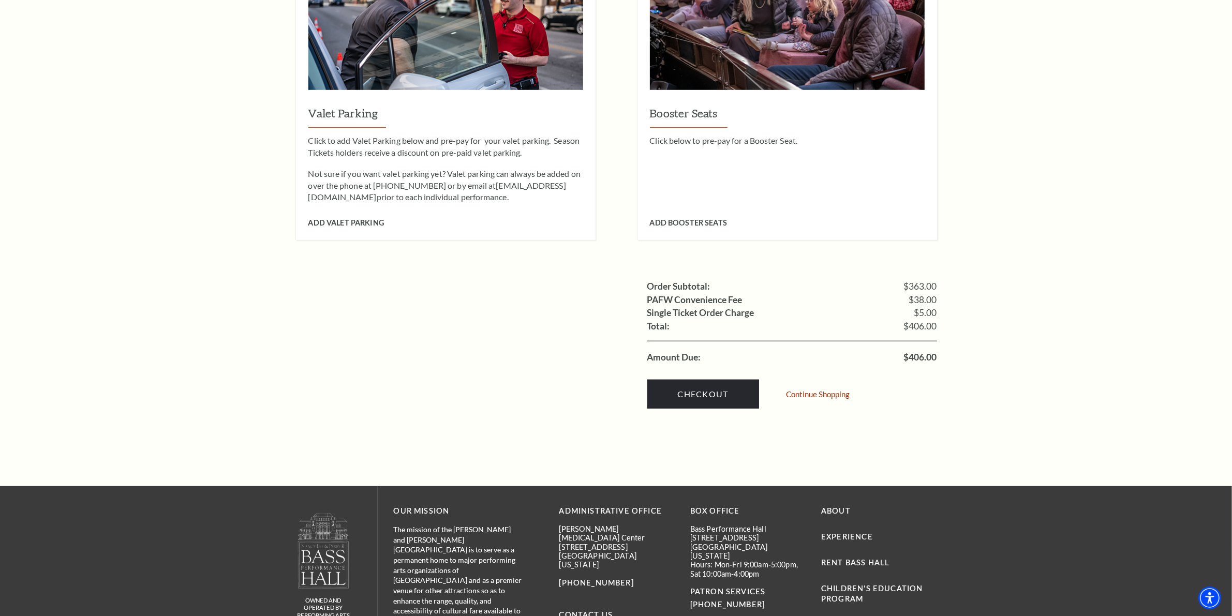
scroll to position [906, 0]
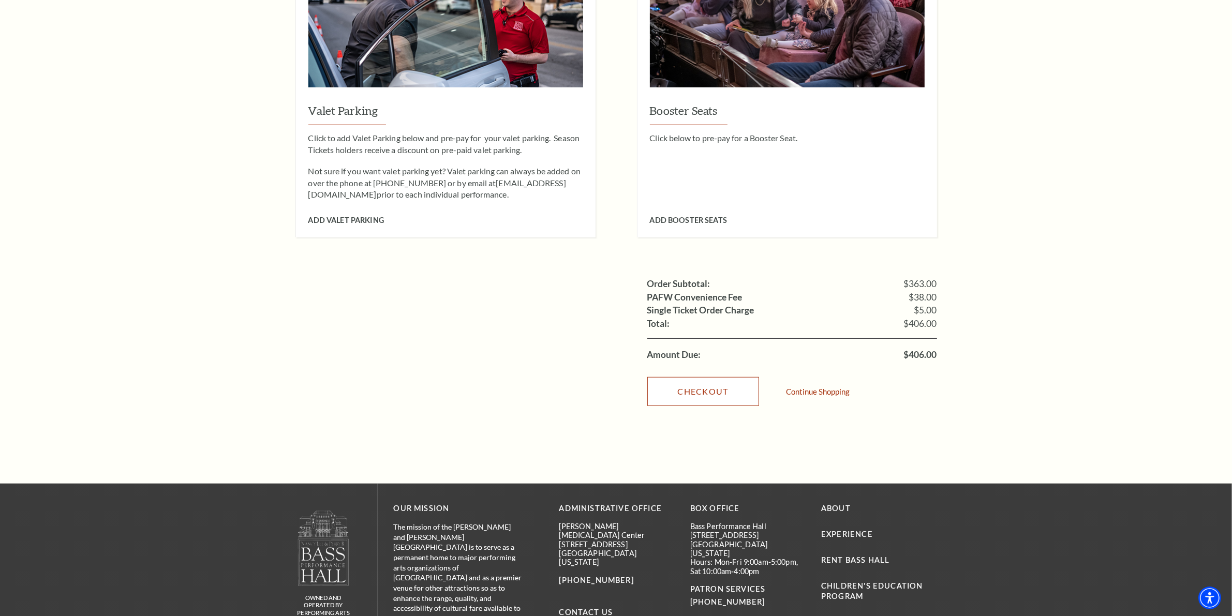
click at [702, 377] on link "Checkout" at bounding box center [704, 391] width 112 height 29
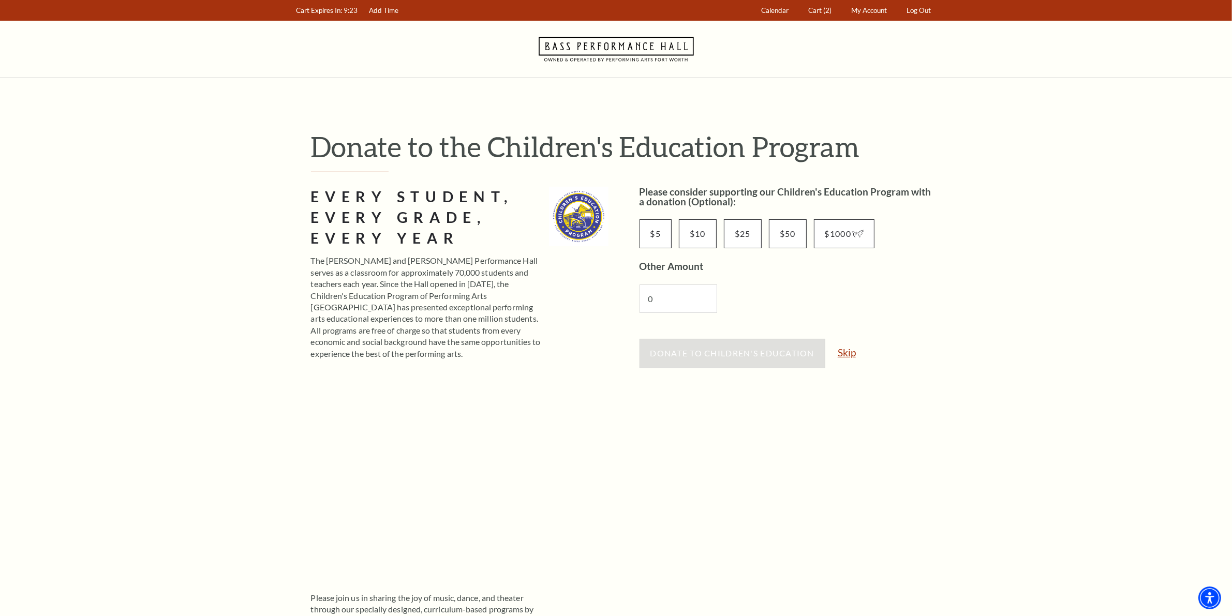
click at [855, 349] on link "Skip" at bounding box center [847, 353] width 18 height 10
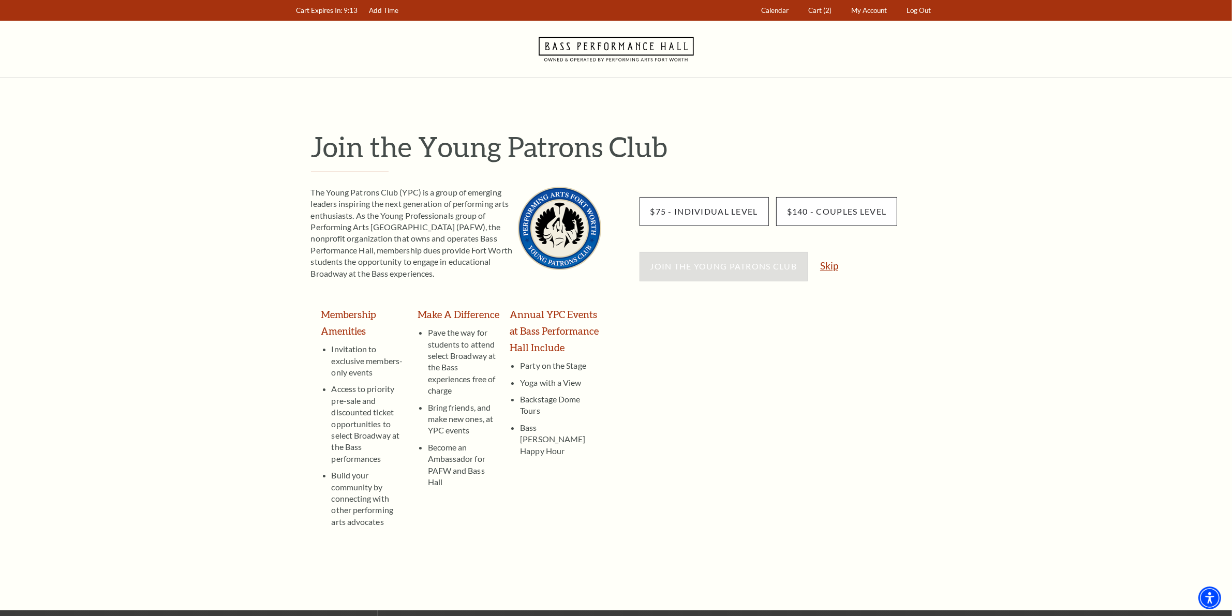
click at [836, 264] on link "Skip" at bounding box center [829, 266] width 18 height 10
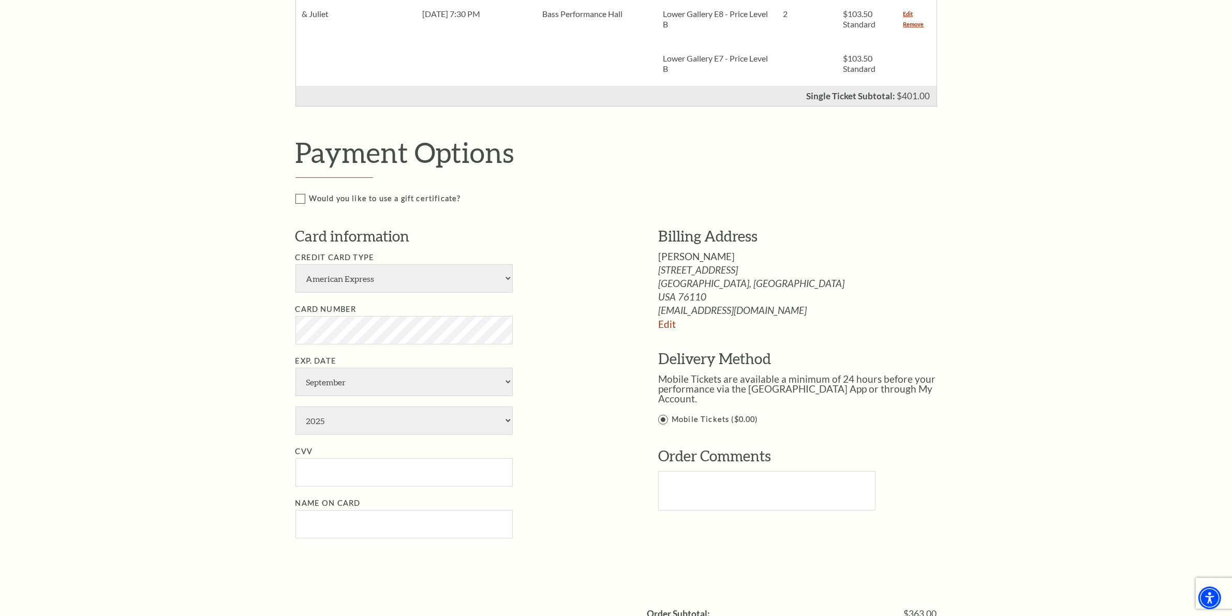
scroll to position [453, 0]
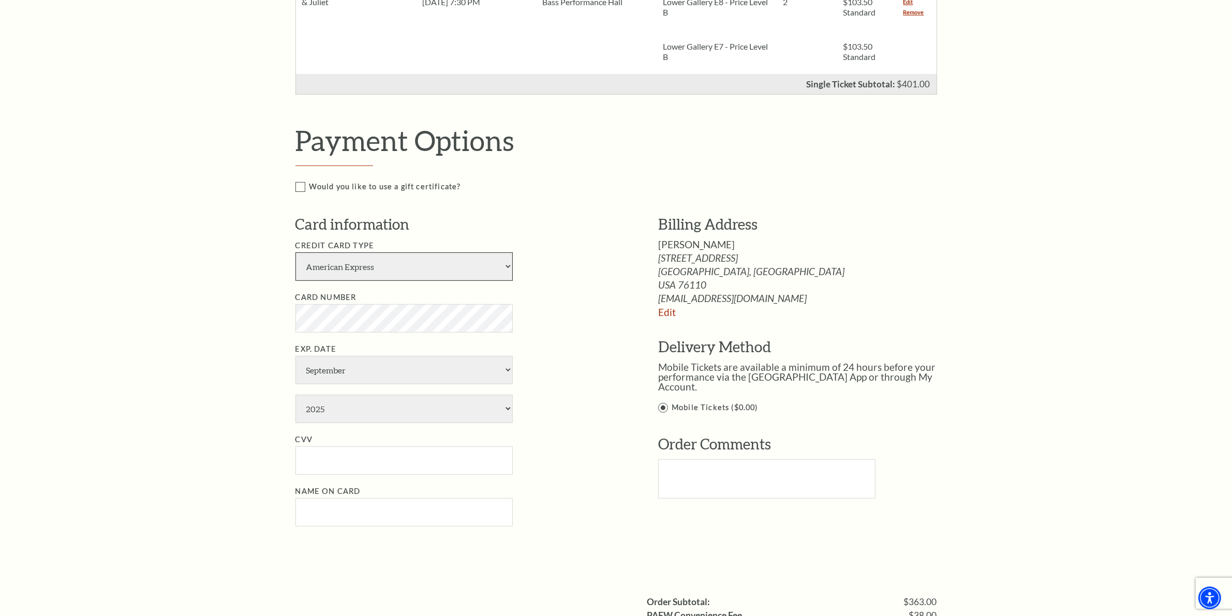
click at [475, 273] on select "American Express Visa Master Card Discover" at bounding box center [404, 267] width 217 height 28
select select "24"
click at [296, 253] on select "American Express Visa Master Card Discover" at bounding box center [404, 267] width 217 height 28
click at [361, 365] on select "January February March April May June July August September October November De…" at bounding box center [404, 370] width 217 height 28
select select "10"
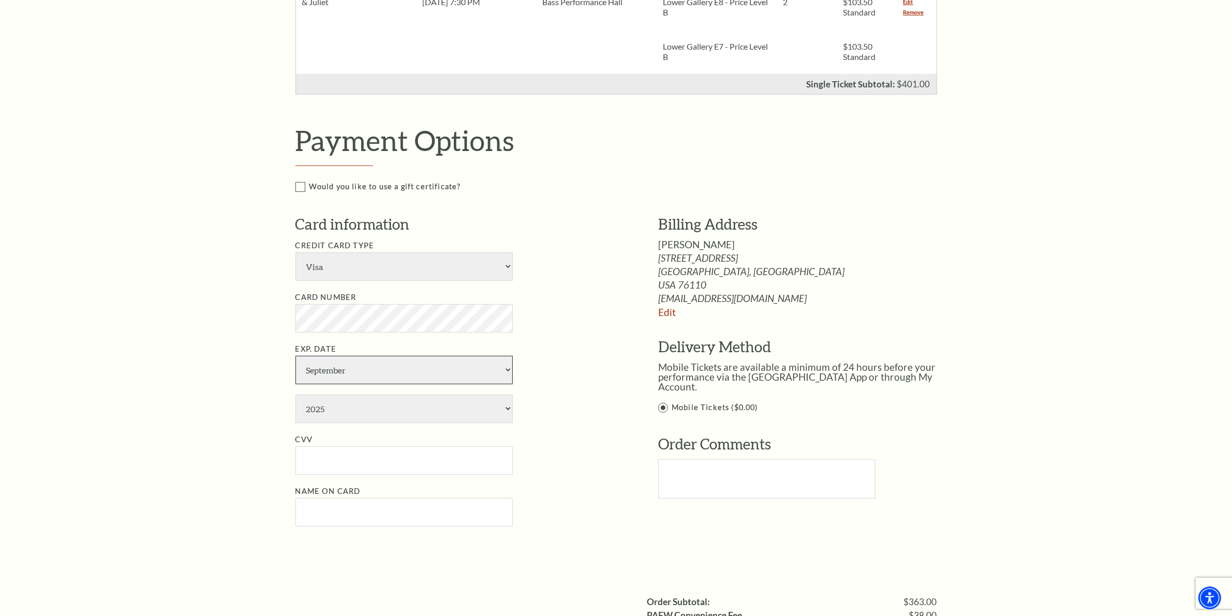
click at [296, 356] on select "January February March April May June July August September October November De…" at bounding box center [404, 370] width 217 height 28
click at [353, 414] on select "2025 2026 2027 2028 2029 2030 2031 2032 2033 2034" at bounding box center [404, 409] width 217 height 28
select select "2029"
click at [296, 395] on select "2025 2026 2027 2028 2029 2030 2031 2032 2033 2034" at bounding box center [404, 409] width 217 height 28
click at [345, 460] on input "CVV" at bounding box center [404, 461] width 217 height 28
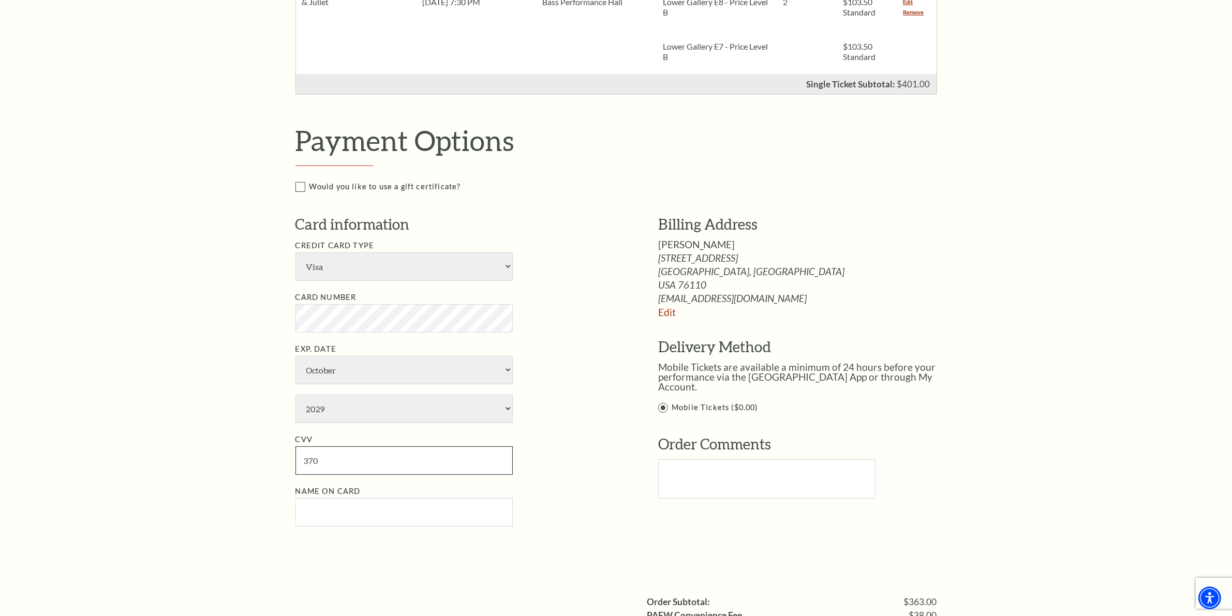
type input "370"
click at [396, 508] on input "Name on Card" at bounding box center [404, 512] width 217 height 28
paste input "Kristopher Greer"
type input "Kristopher Greer"
click at [663, 402] on label "Mobile Tickets ($0.00)" at bounding box center [808, 408] width 301 height 13
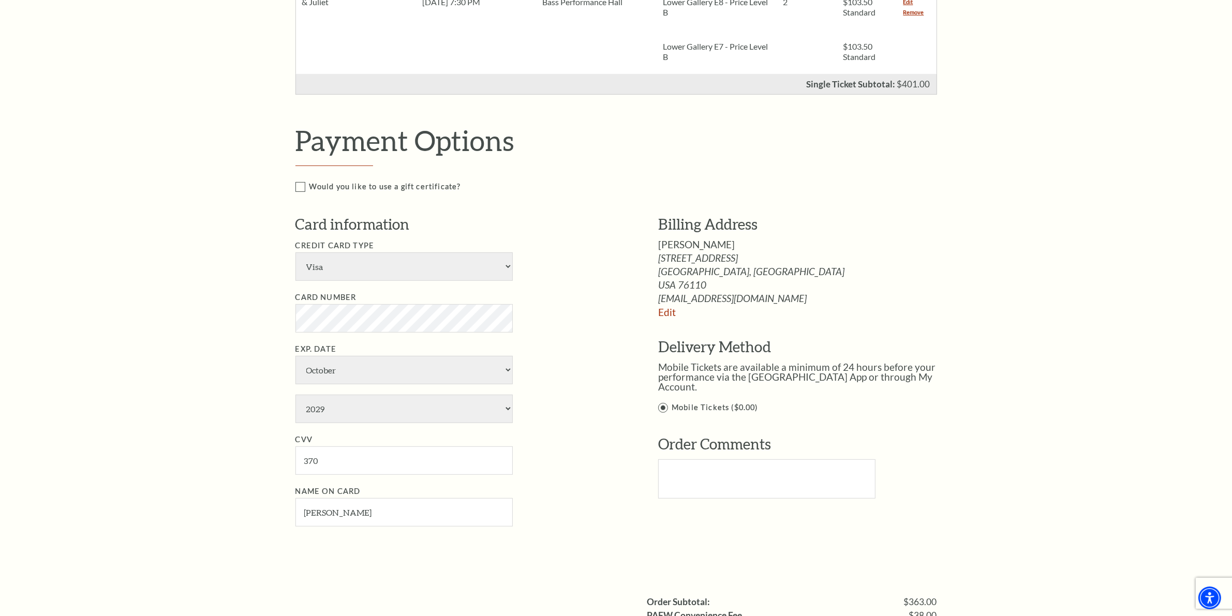
click at [0, 0] on input "Mobile Tickets ($0.00)" at bounding box center [0, 0] width 0 height 0
click at [663, 402] on label "Mobile Tickets ($0.00)" at bounding box center [808, 408] width 301 height 13
click at [0, 0] on input "Mobile Tickets ($0.00)" at bounding box center [0, 0] width 0 height 0
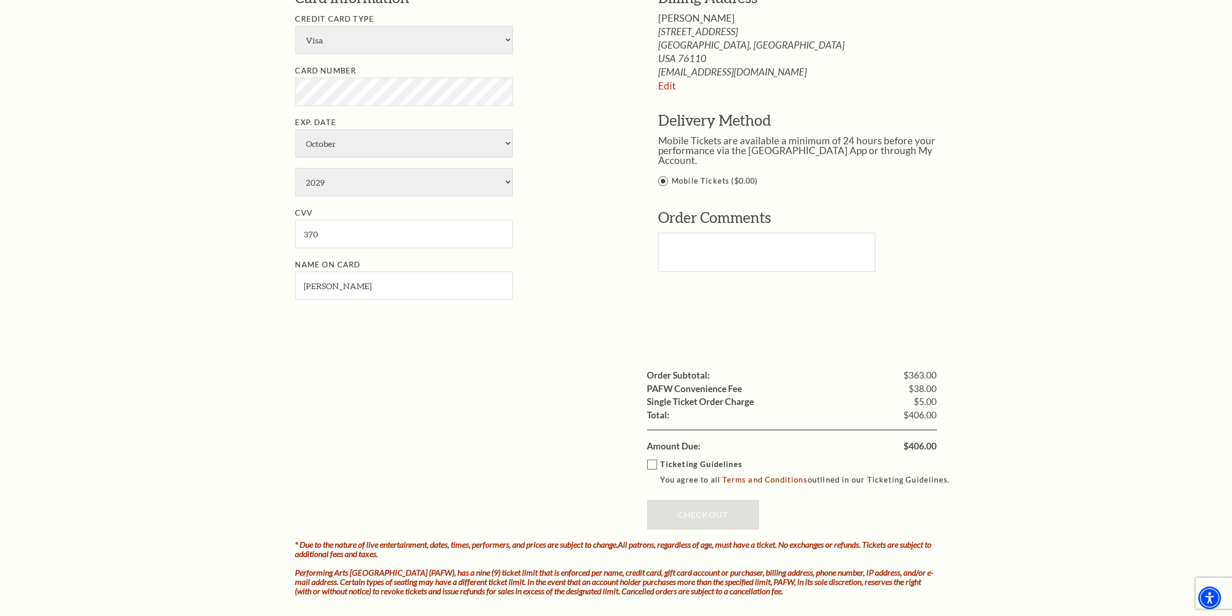
scroll to position [712, 0]
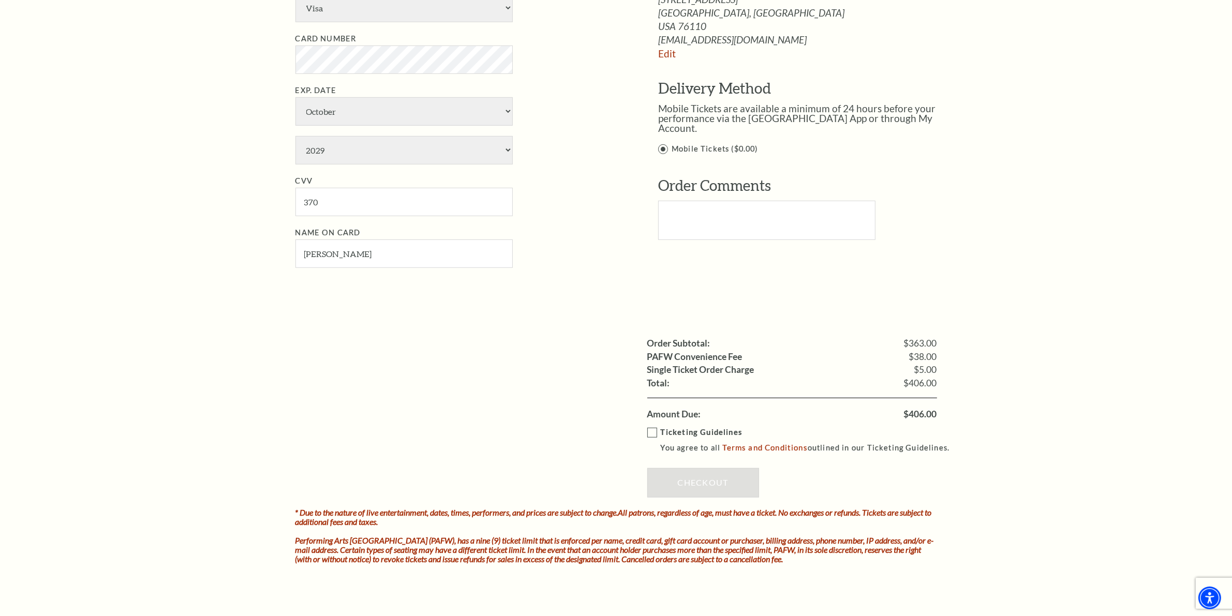
click at [650, 433] on label "Ticketing Guidelines You agree to all Terms and Conditions outlined in our Tick…" at bounding box center [804, 441] width 312 height 28
click at [0, 0] on input "Ticketing Guidelines You agree to all Terms and Conditions outlined in our Tick…" at bounding box center [0, 0] width 0 height 0
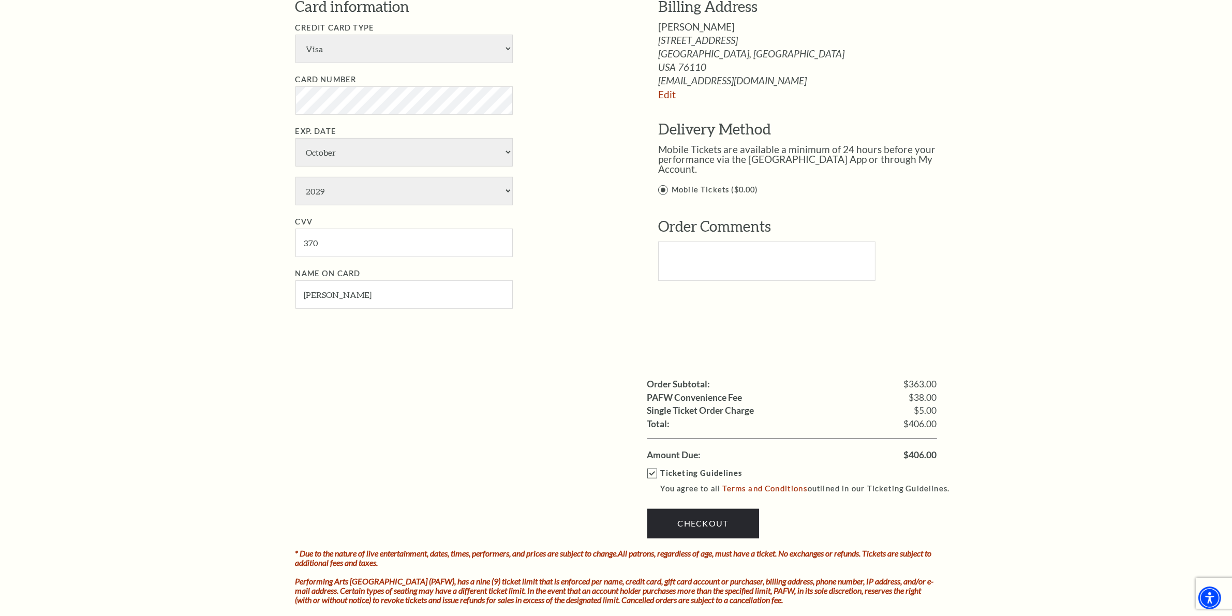
scroll to position [776, 0]
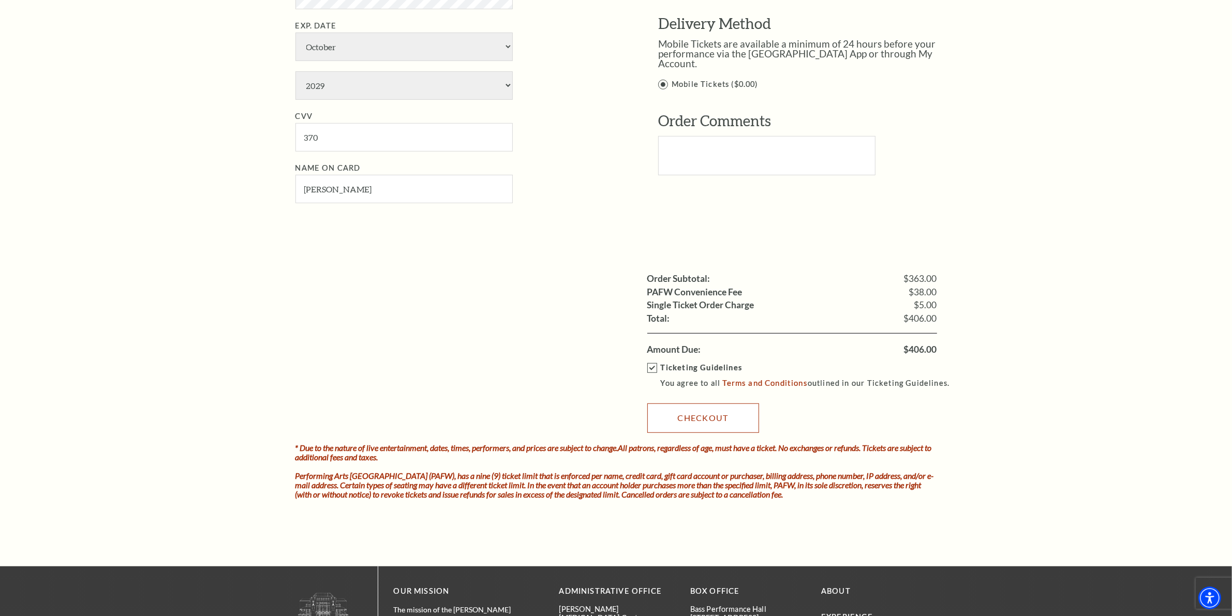
click at [705, 420] on link "Checkout" at bounding box center [704, 418] width 112 height 29
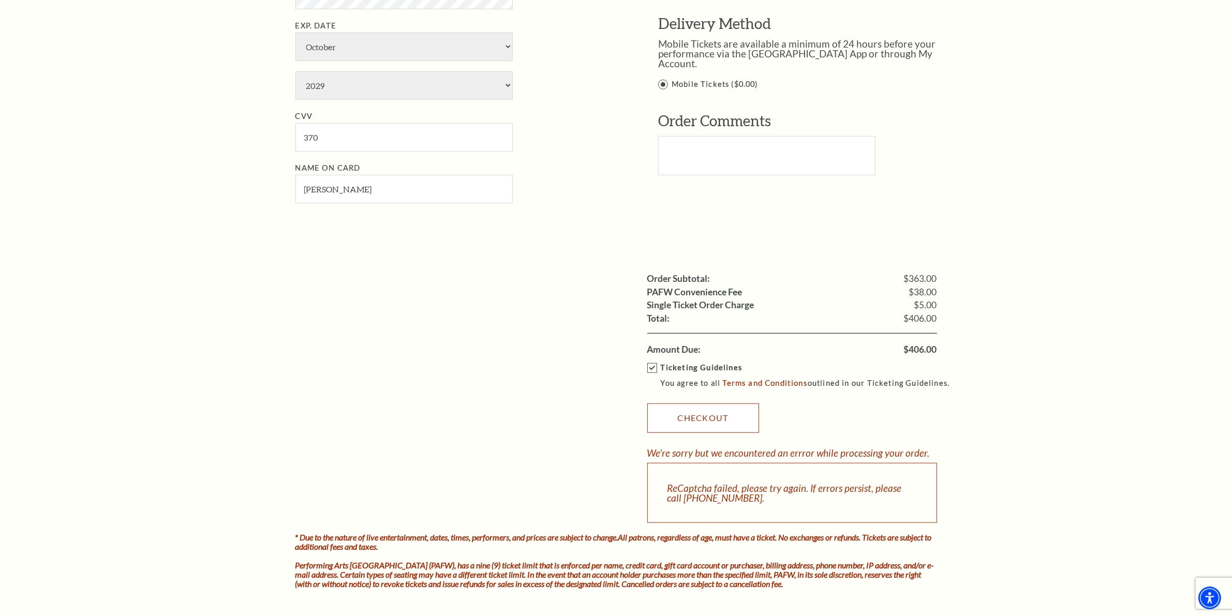
click at [715, 417] on link "Checkout" at bounding box center [704, 418] width 112 height 29
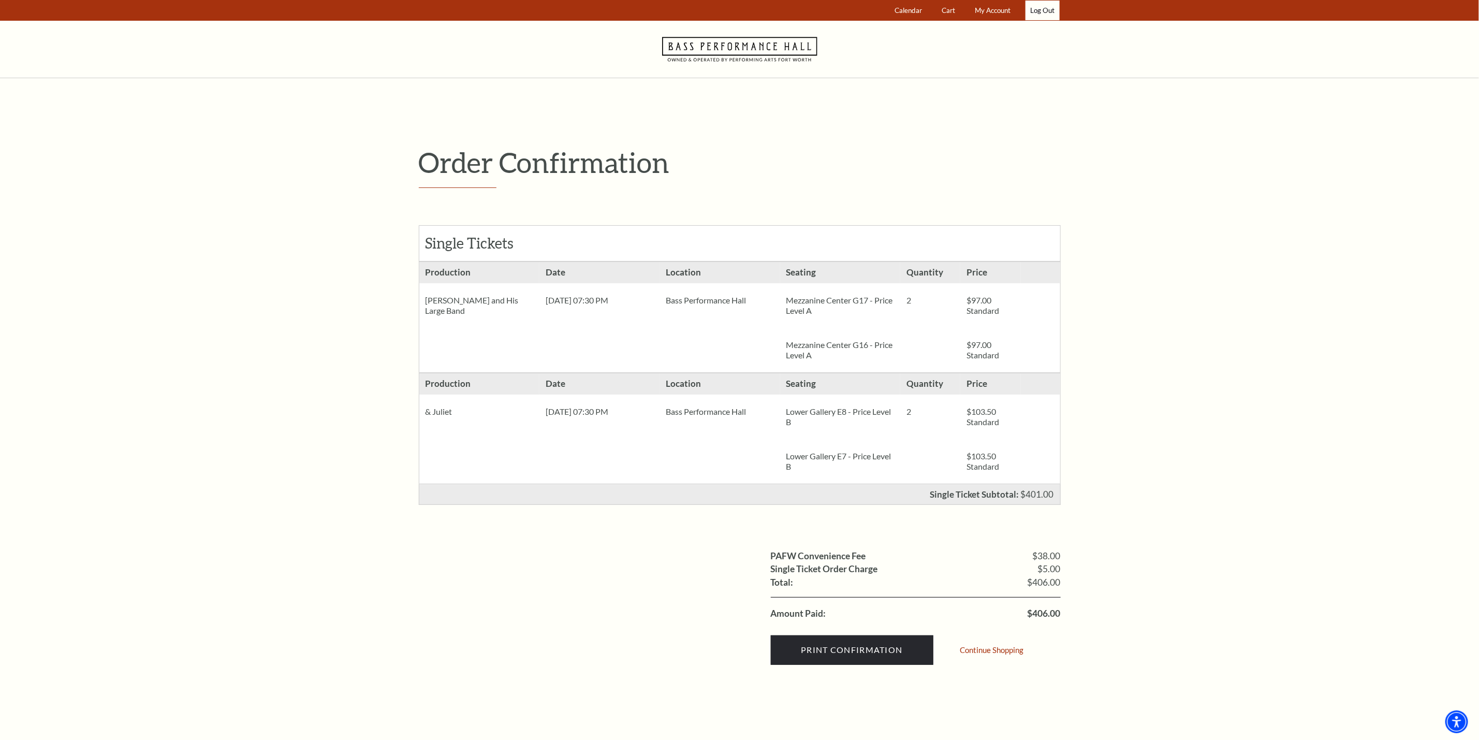
click at [1042, 8] on link "Log Out" at bounding box center [1042, 11] width 34 height 20
